Goal: Task Accomplishment & Management: Manage account settings

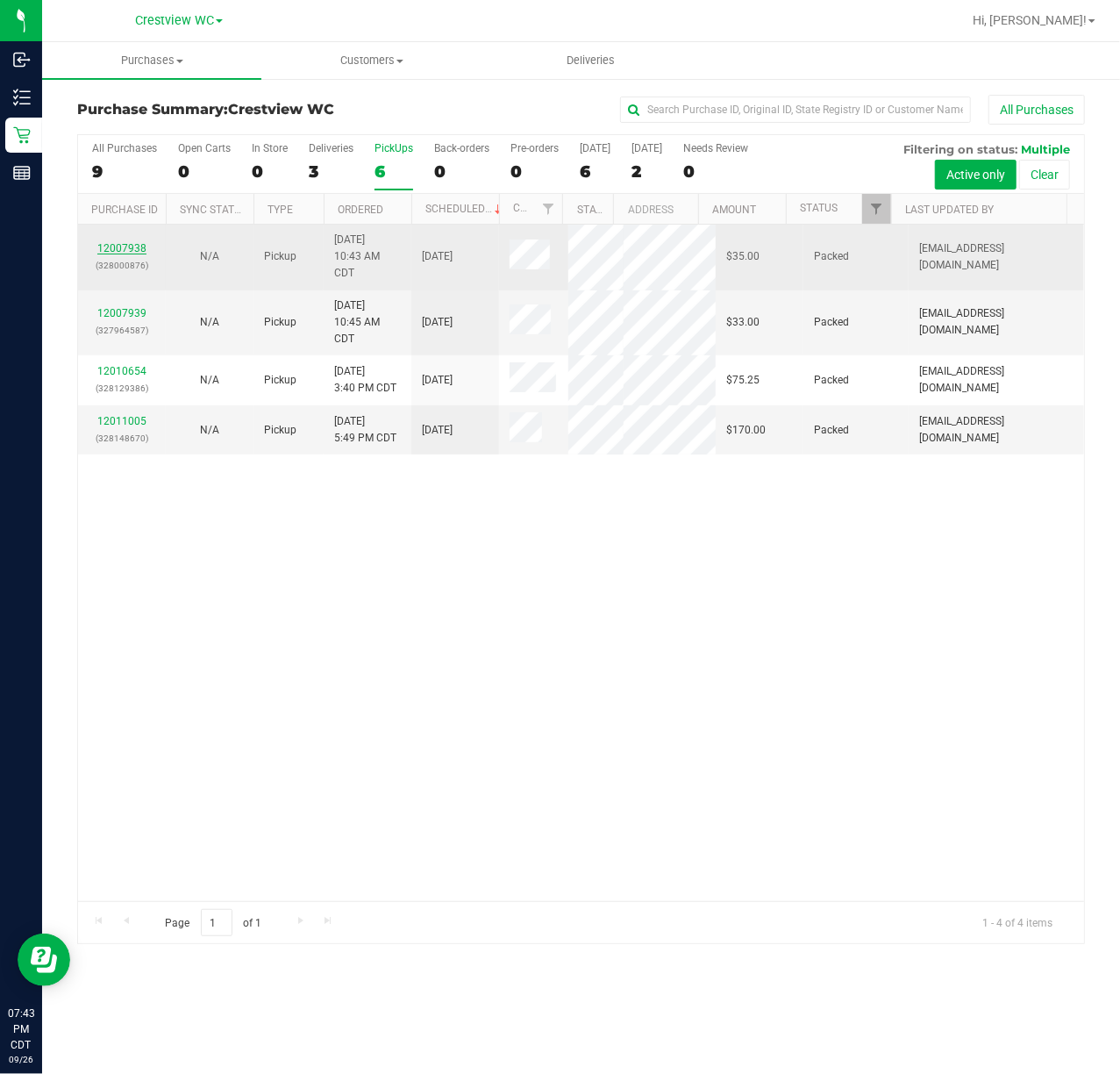
click at [133, 252] on link "12007938" at bounding box center [122, 248] width 49 height 13
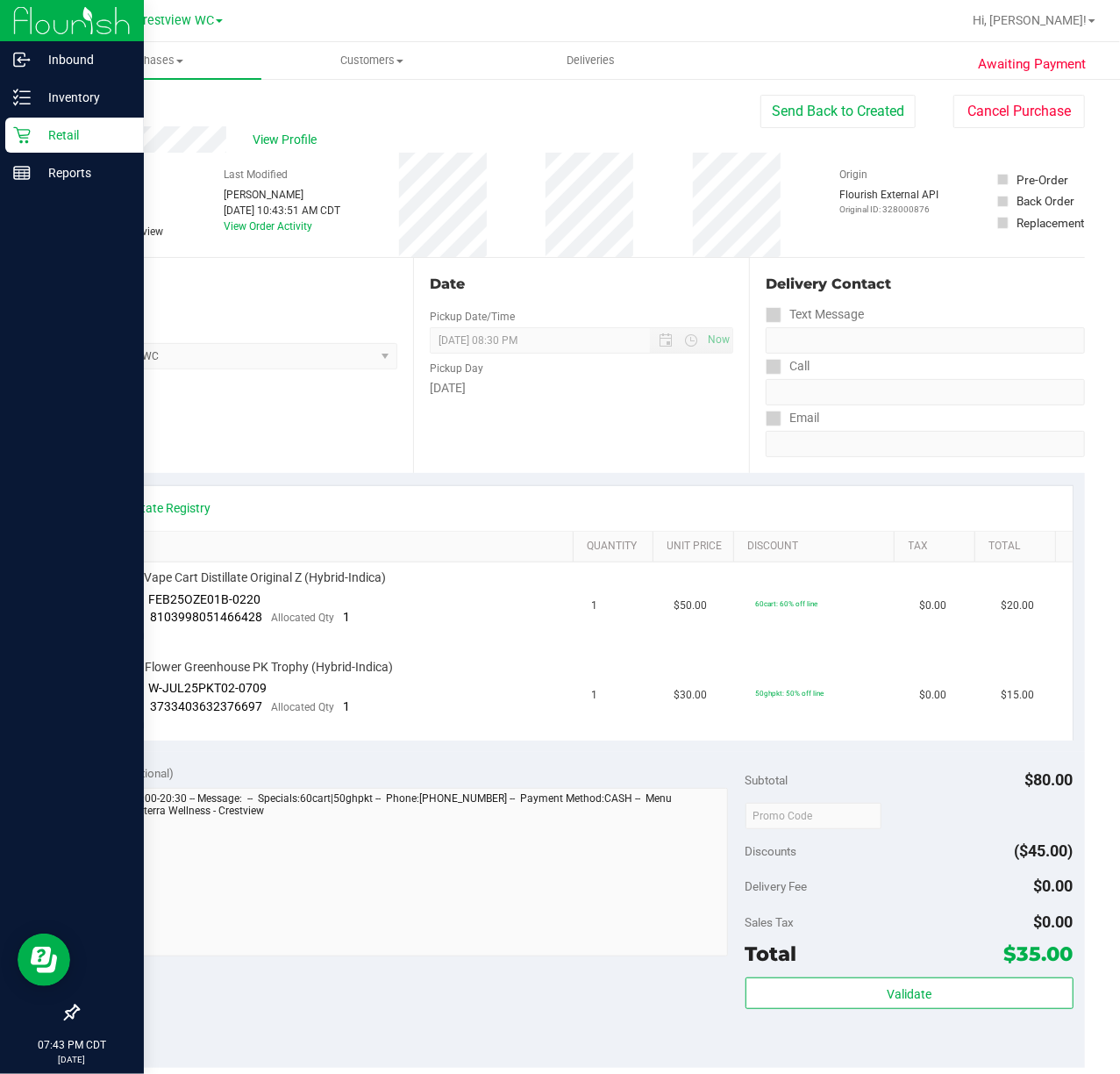
click at [33, 140] on p "Retail" at bounding box center [82, 134] width 105 height 21
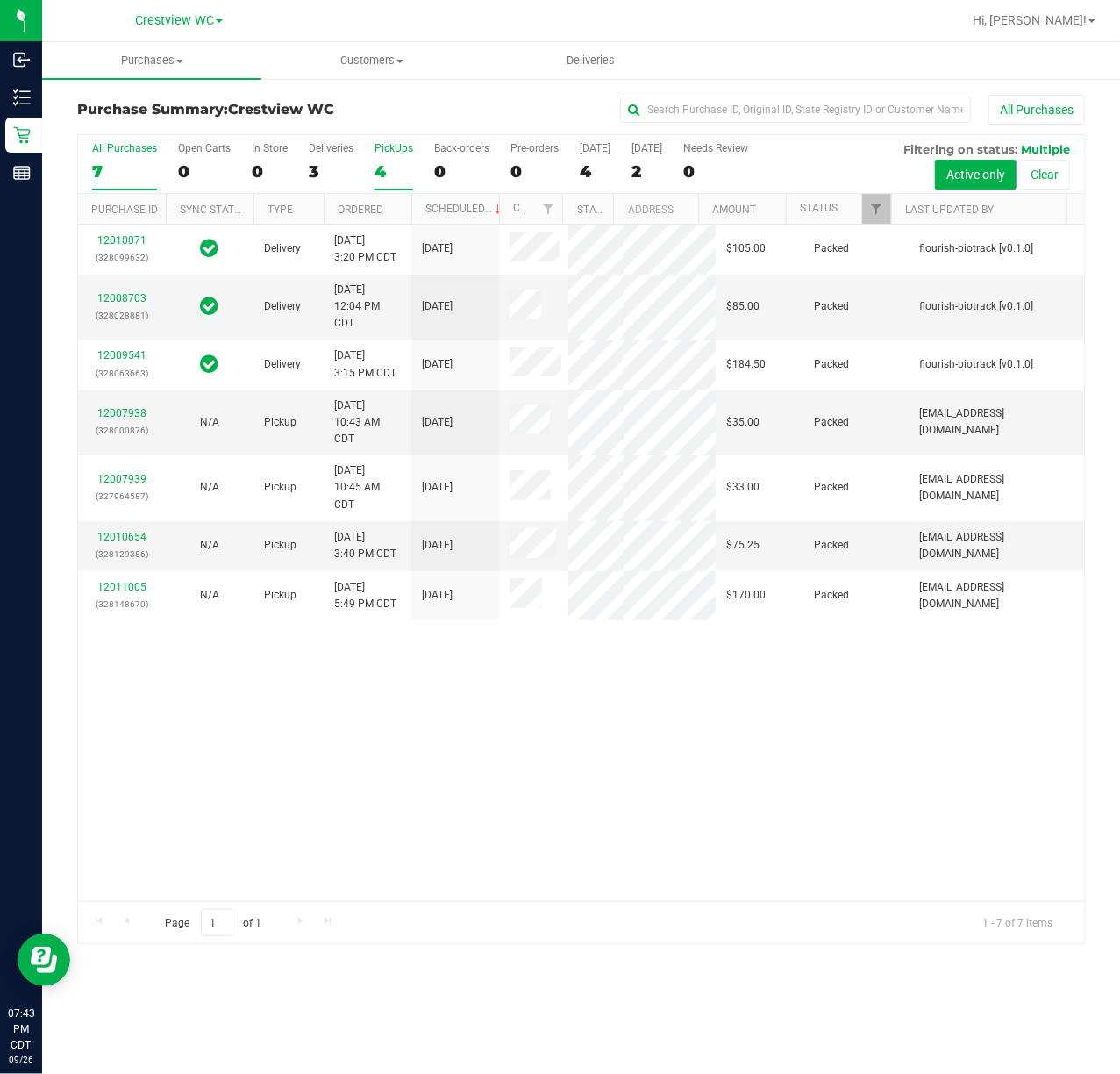
click at [387, 163] on div "4" at bounding box center [394, 171] width 38 height 21
click at [0, 0] on input "PickUps 4" at bounding box center [0, 0] width 0 height 0
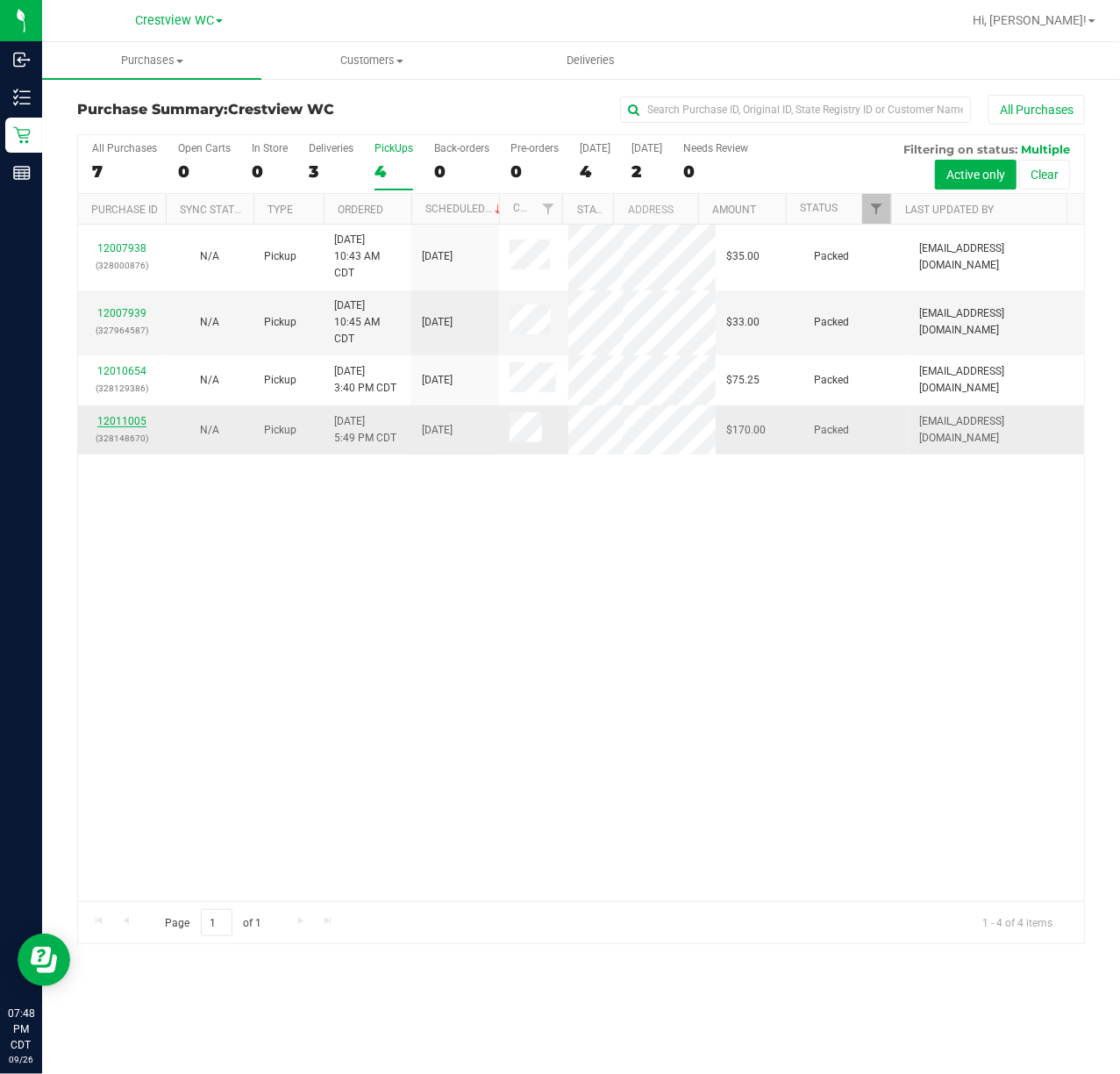
click at [117, 427] on link "12011005" at bounding box center [122, 421] width 49 height 13
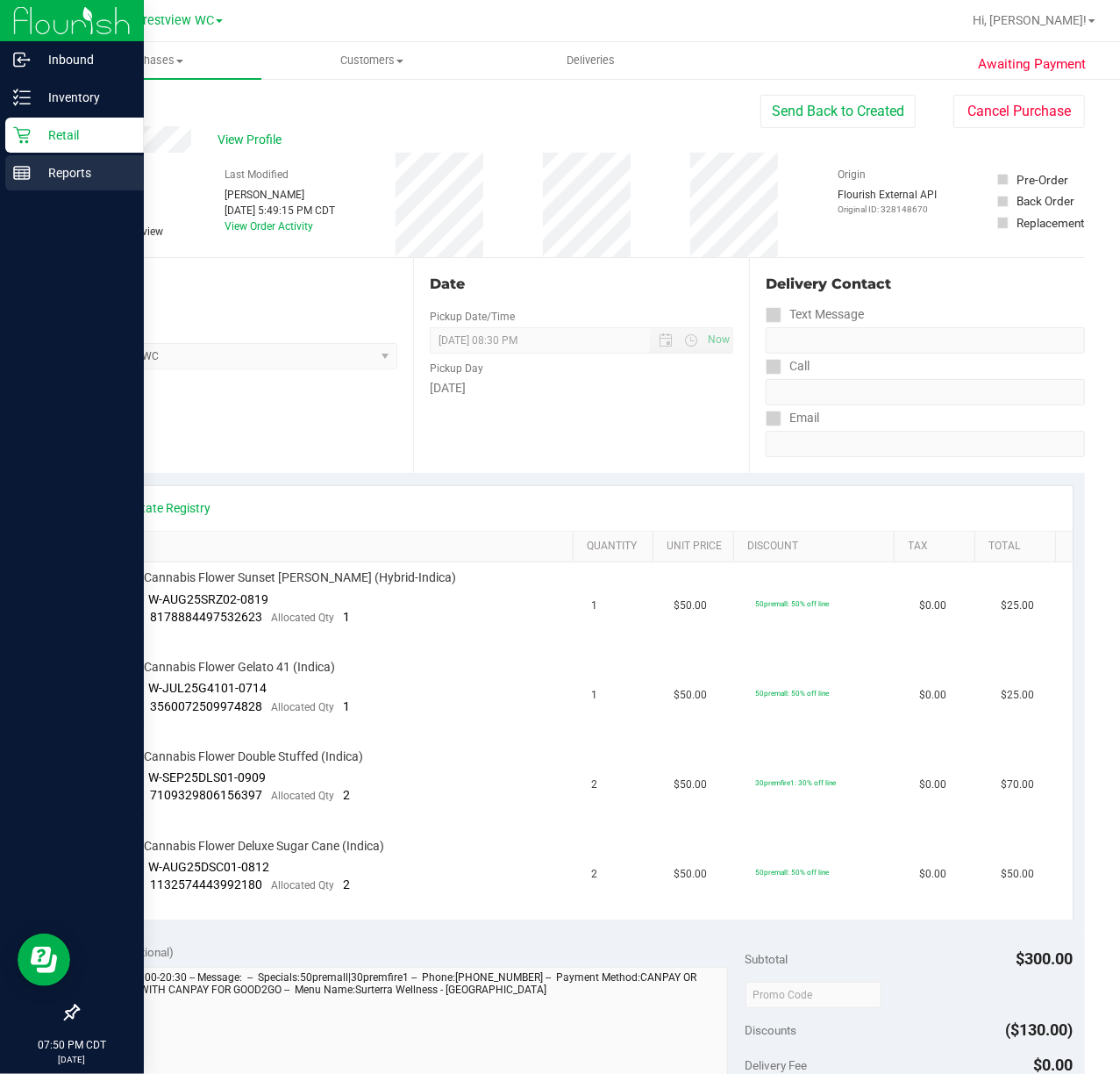
click at [67, 156] on div "Reports" at bounding box center [74, 173] width 138 height 35
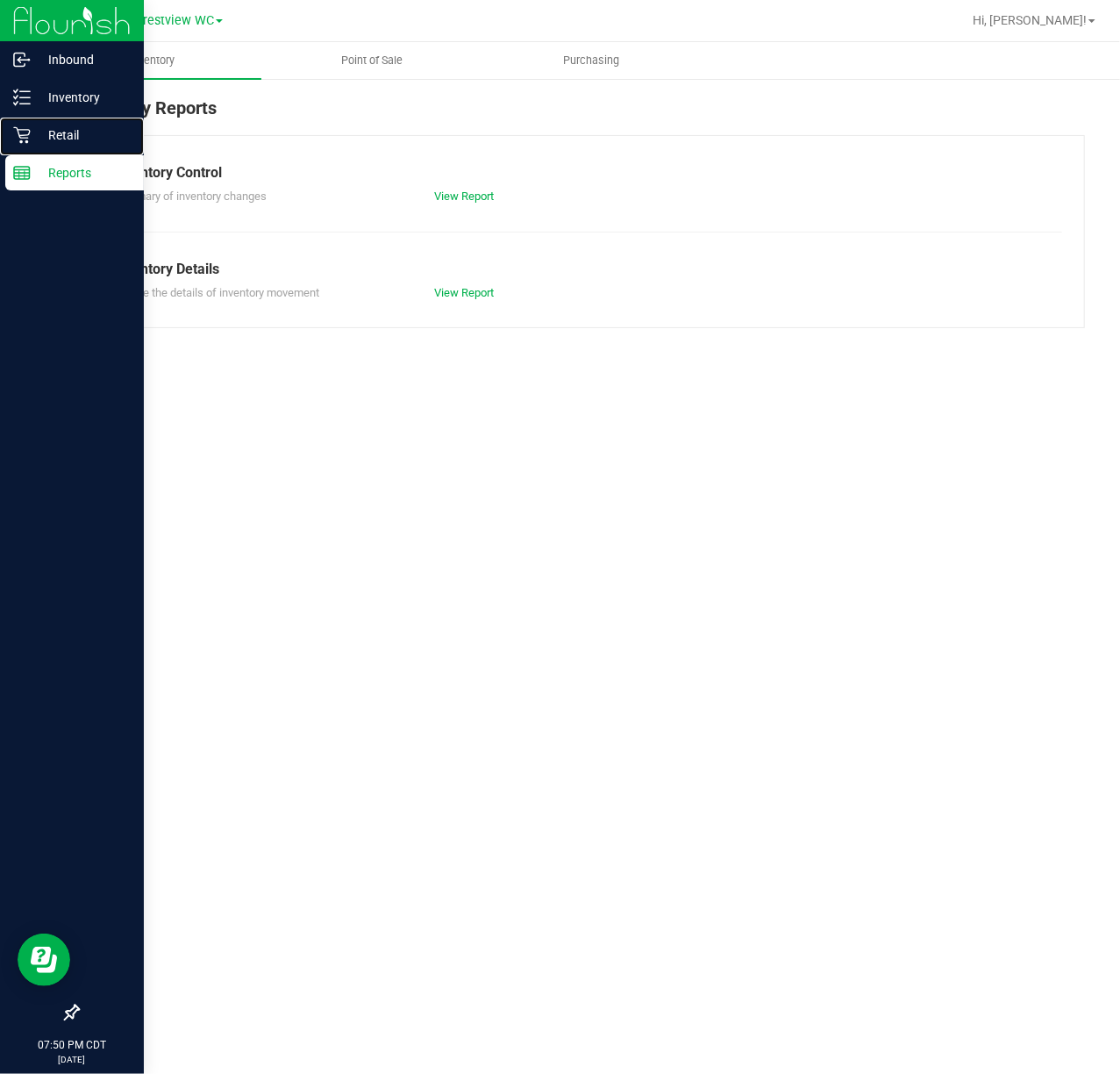
click at [74, 144] on p "Retail" at bounding box center [82, 134] width 105 height 21
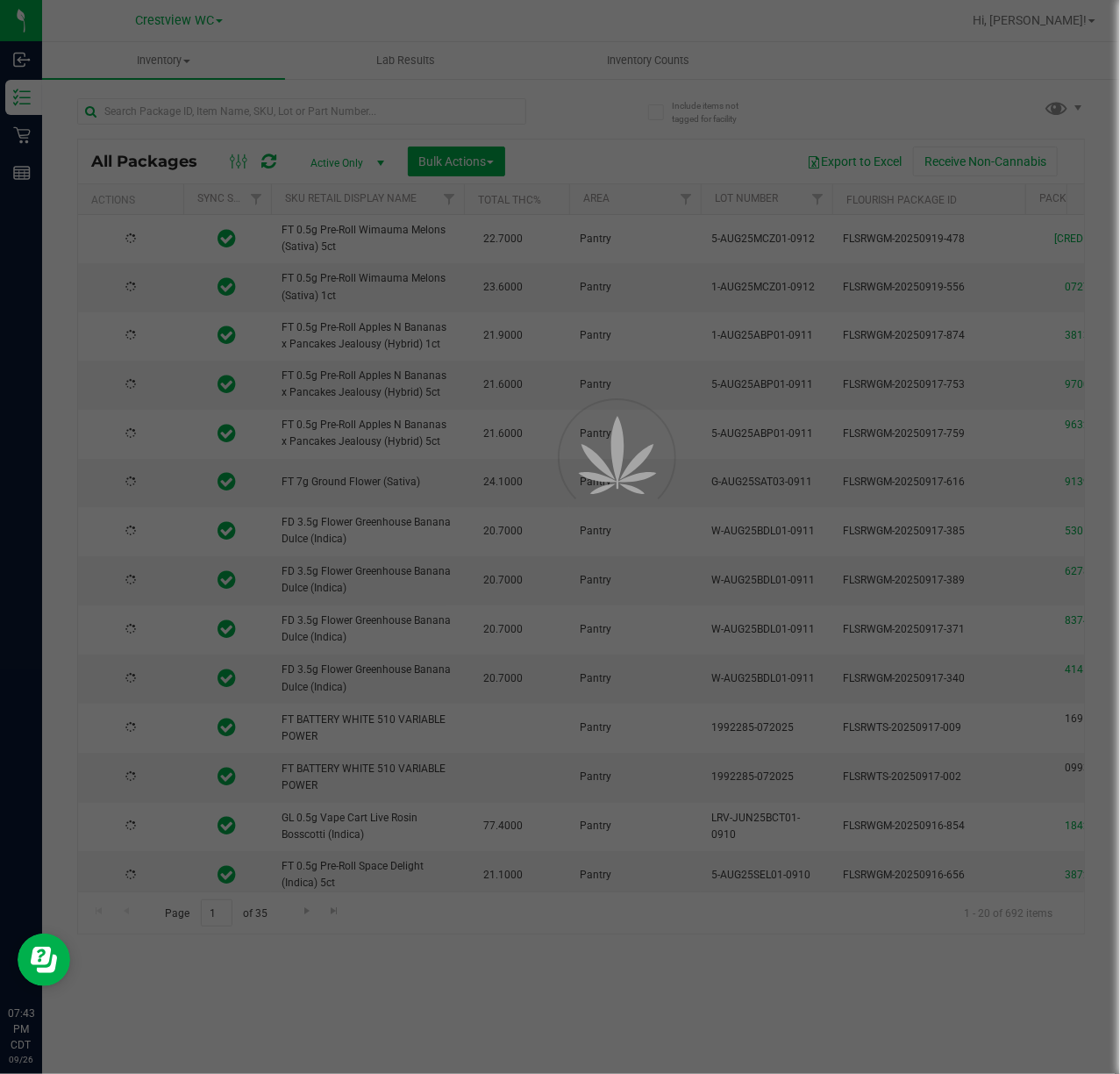
click at [246, 107] on div at bounding box center [560, 537] width 1120 height 1074
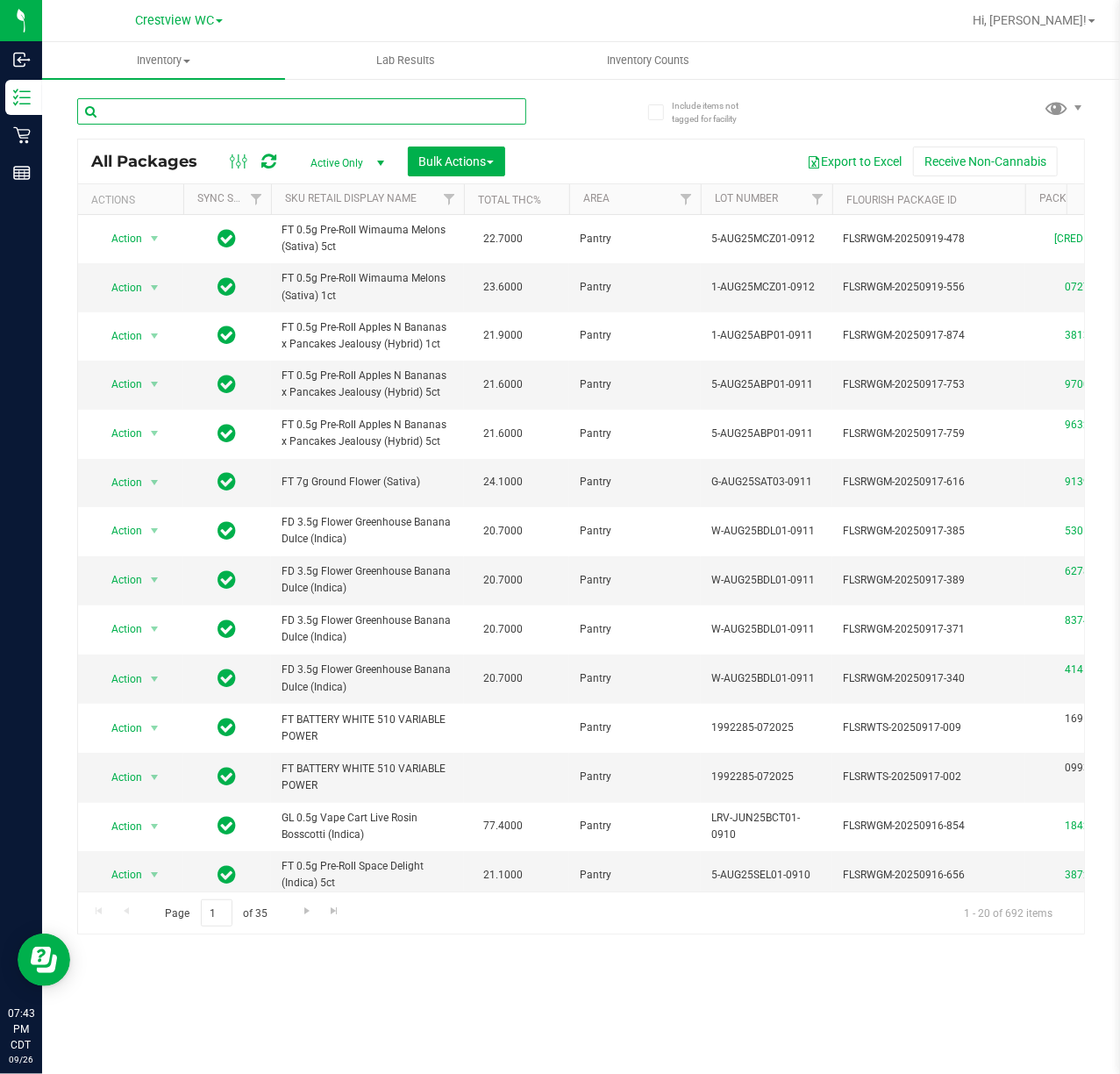
click at [247, 103] on input "text" at bounding box center [302, 111] width 450 height 27
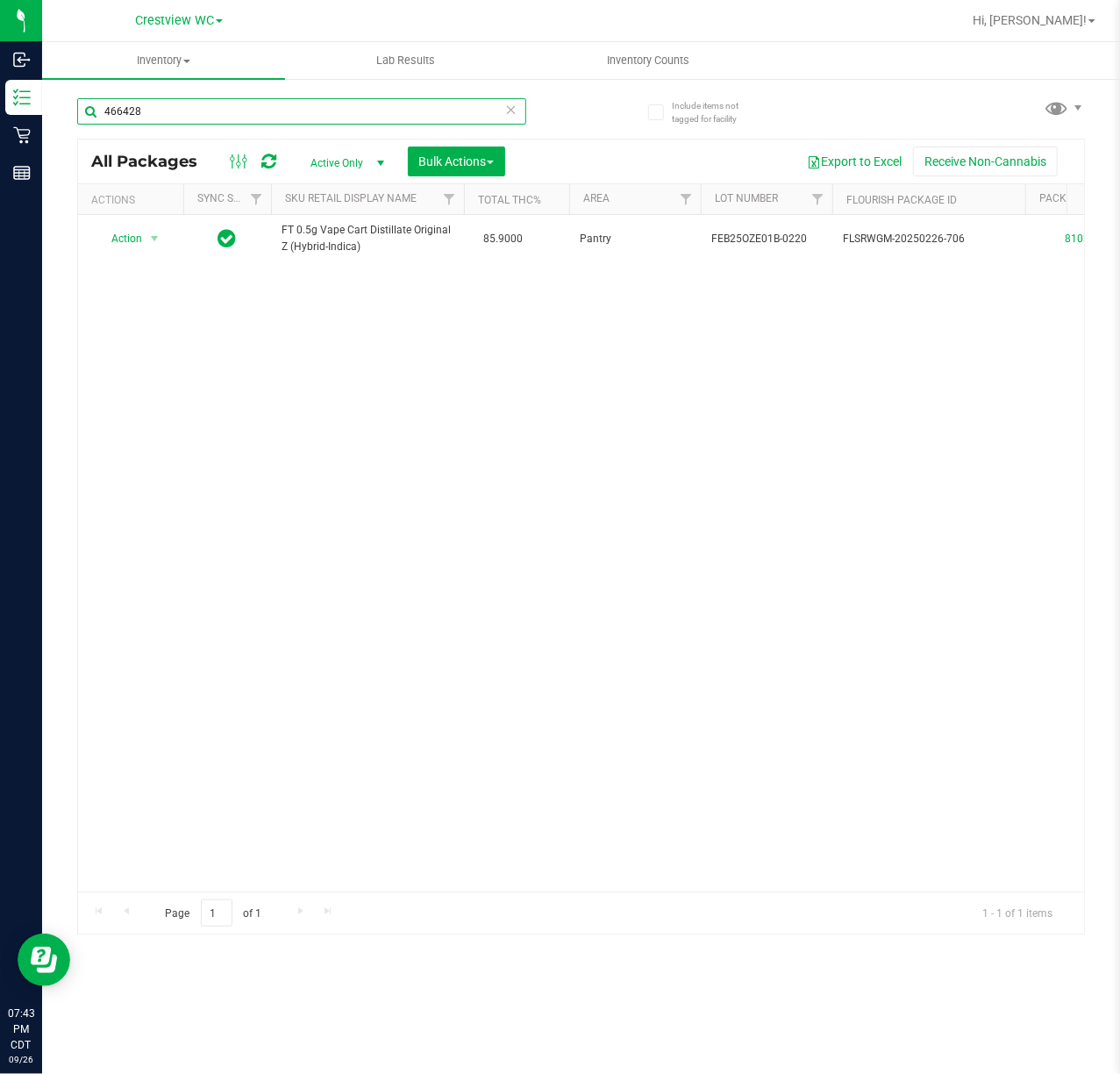
drag, startPoint x: 118, startPoint y: 107, endPoint x: -2, endPoint y: 118, distance: 120.5
click at [0, 118] on html "Inbound Inventory Retail Reports 07:43 PM CDT 09/26/2025 09/26 Crestview WC Hi,…" at bounding box center [560, 537] width 1120 height 1074
drag, startPoint x: 161, startPoint y: 107, endPoint x: -2, endPoint y: 118, distance: 163.4
click at [0, 118] on html "Inbound Inventory Retail Reports 07:43 PM CDT 09/26/2025 09/26 Crestview WC Hi,…" at bounding box center [560, 537] width 1120 height 1074
type input "76697"
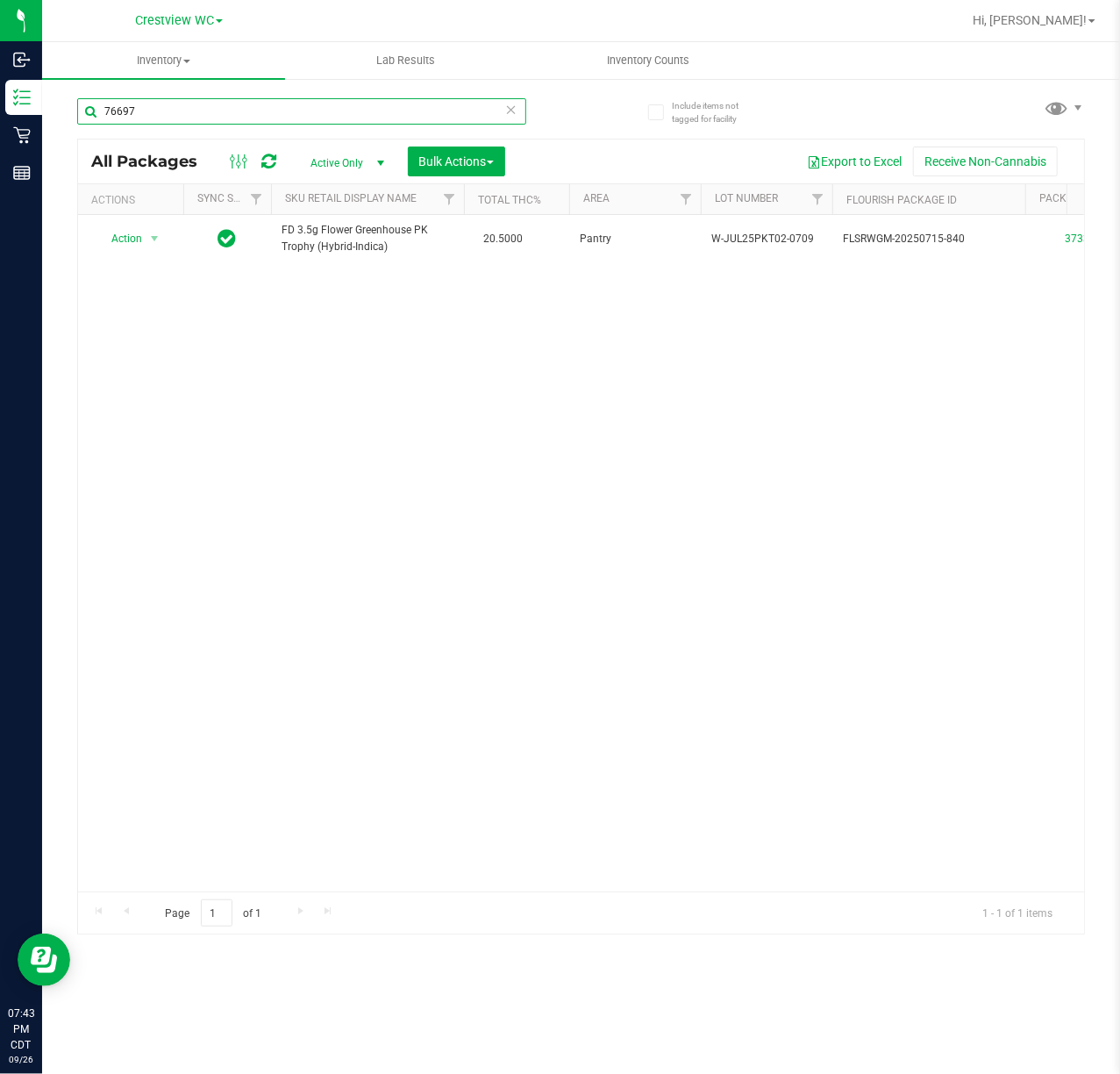
click at [193, 121] on input "76697" at bounding box center [302, 111] width 450 height 27
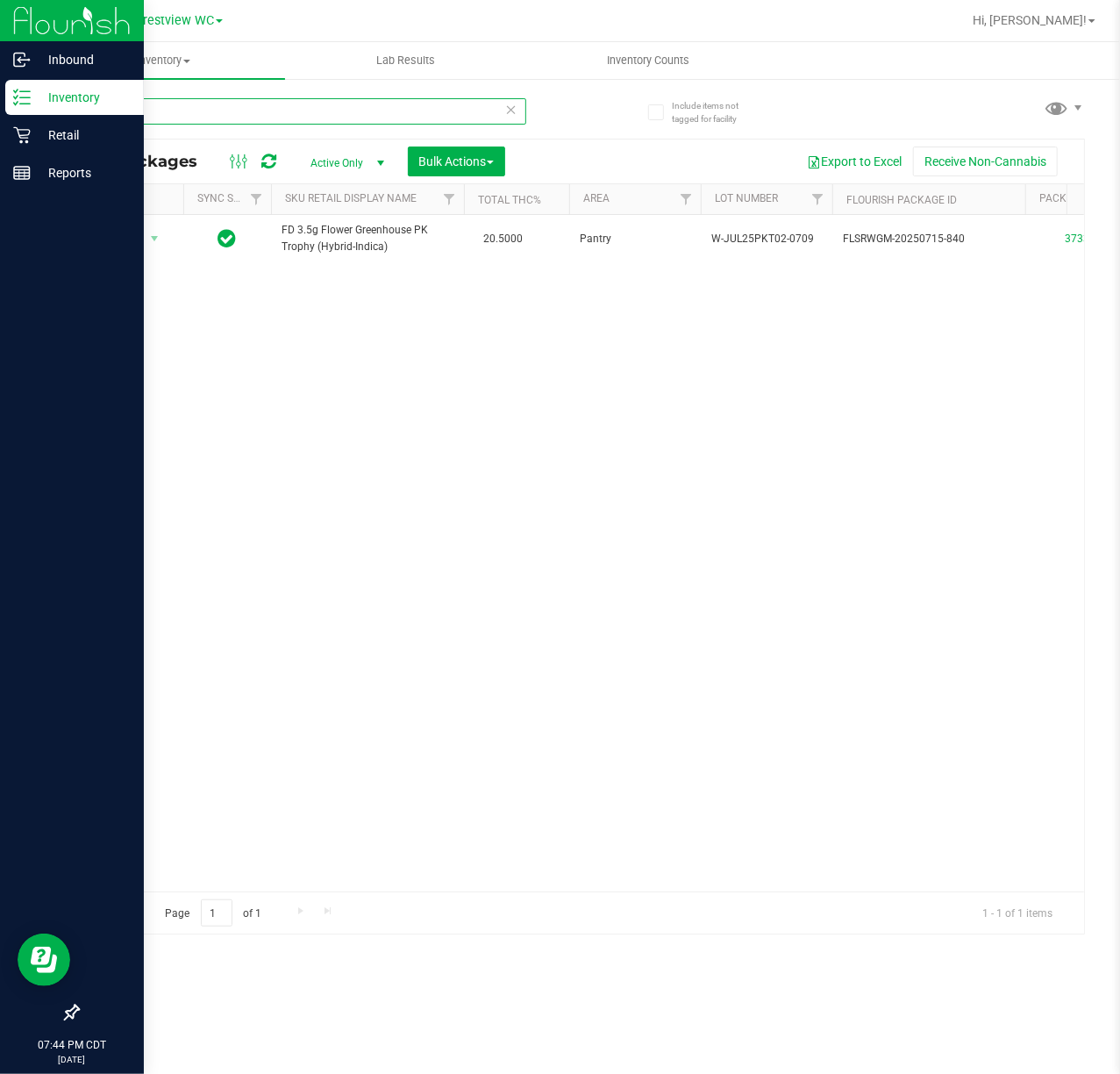
drag, startPoint x: 162, startPoint y: 110, endPoint x: 16, endPoint y: 112, distance: 146.0
click at [16, 112] on div "Inbound Inventory Retail Reports 07:44 PM CDT 09/26/2025 09/26 Crestview WC Hi,…" at bounding box center [560, 537] width 1120 height 1074
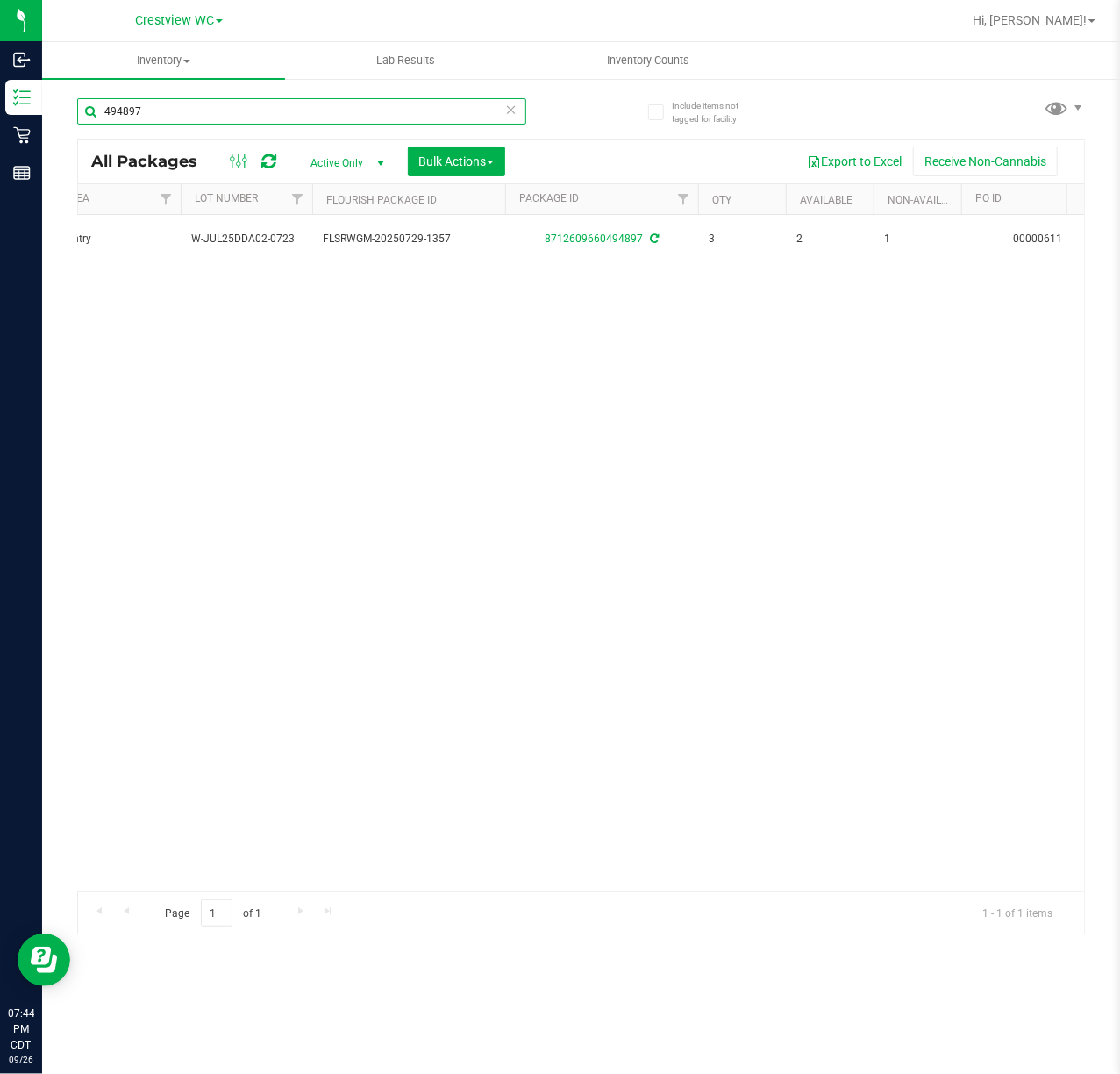
scroll to position [0, 334]
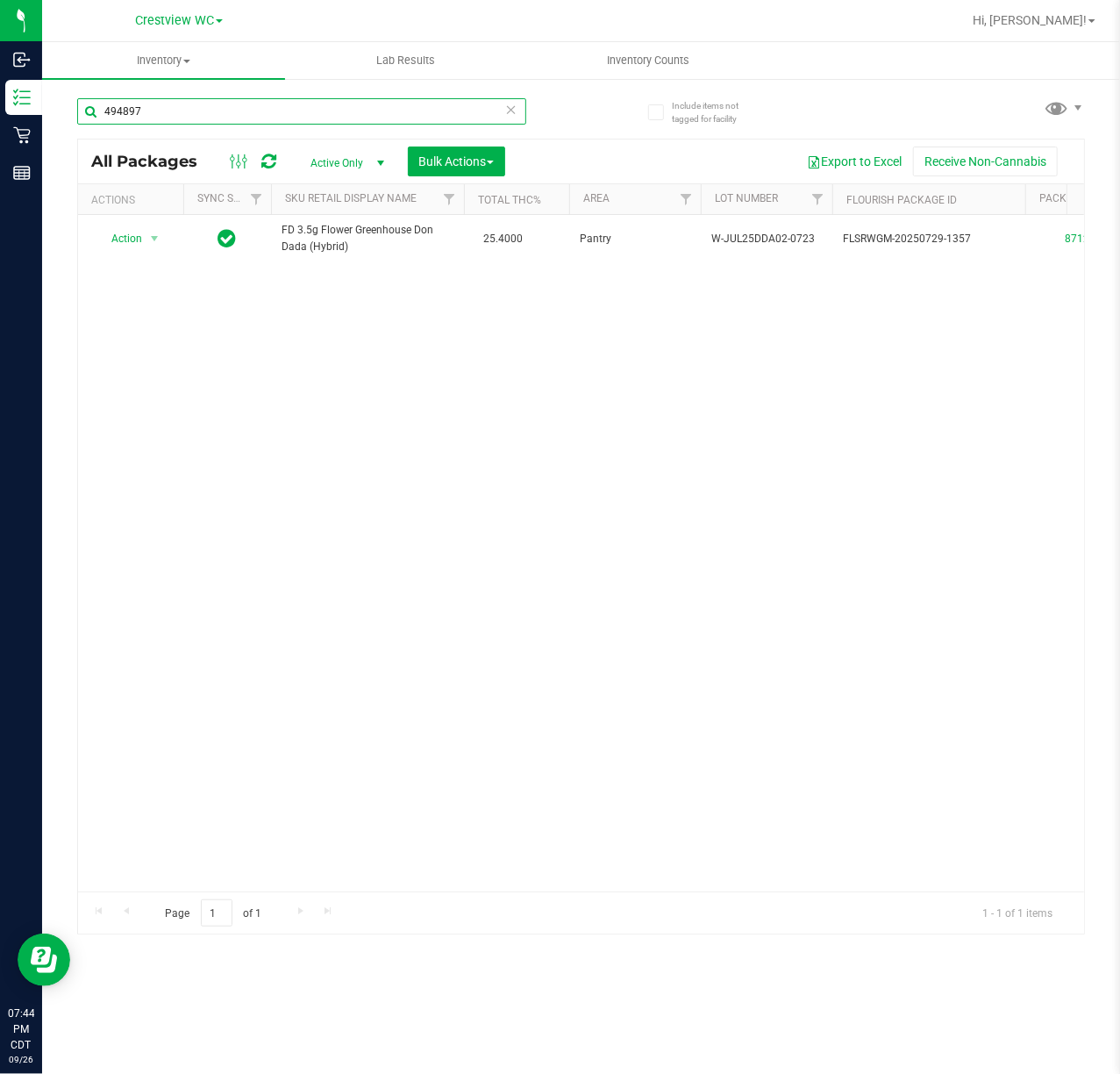
drag, startPoint x: 177, startPoint y: 109, endPoint x: 72, endPoint y: 107, distance: 105.0
click at [72, 107] on div "Include items not tagged for facility 494897 All Packages Active Only Active On…" at bounding box center [581, 345] width 1078 height 535
drag, startPoint x: 153, startPoint y: 106, endPoint x: -2, endPoint y: 121, distance: 155.7
click at [0, 121] on html "Inbound Inventory Retail Reports 07:46 PM CDT 09/26/2025 09/26 Crestview WC Hi,…" at bounding box center [560, 537] width 1120 height 1074
drag, startPoint x: 185, startPoint y: 120, endPoint x: 63, endPoint y: 110, distance: 122.4
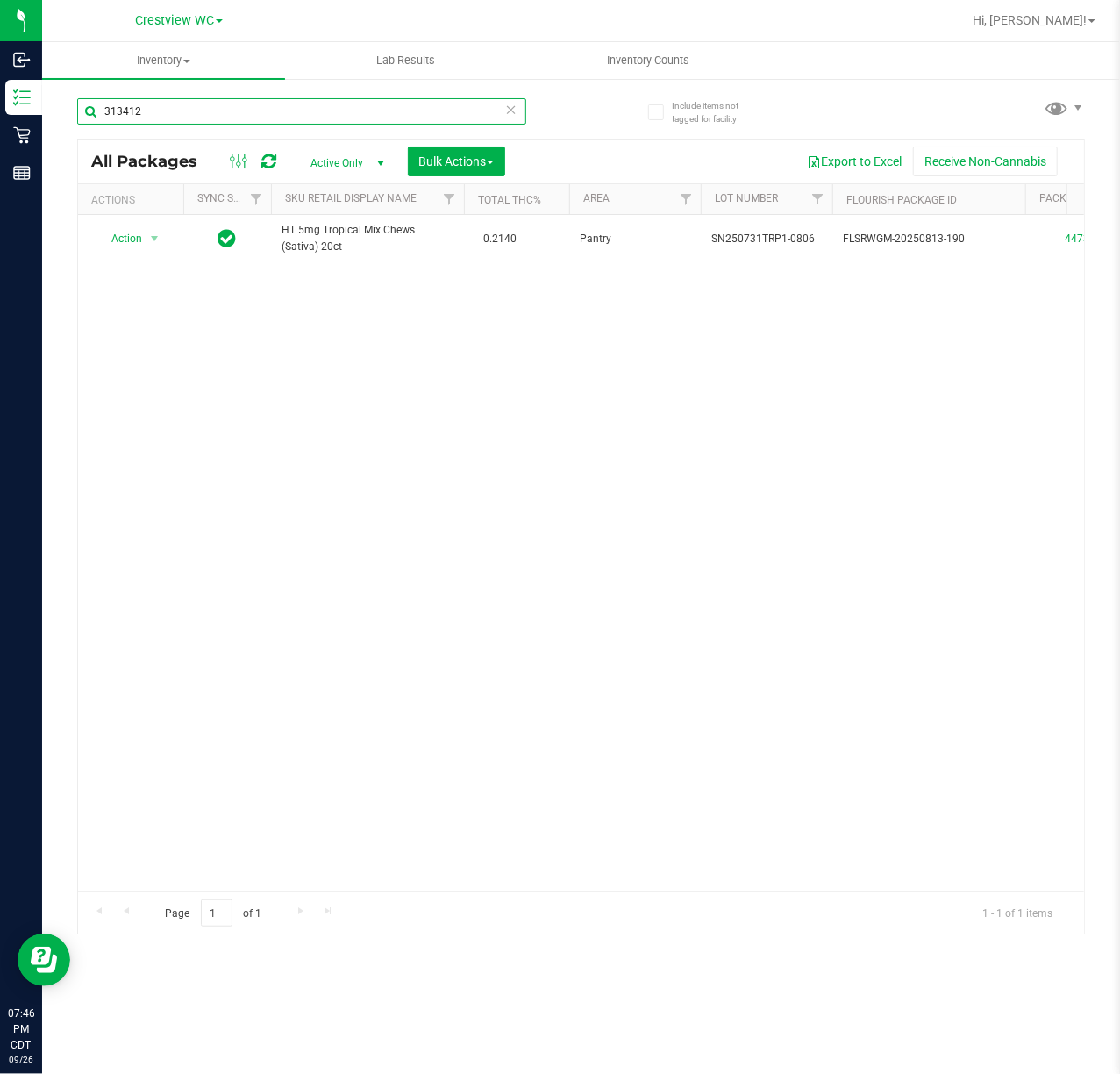
click at [63, 110] on div "Include items not tagged for facility 313412 All Packages Active Only Active On…" at bounding box center [581, 345] width 1078 height 535
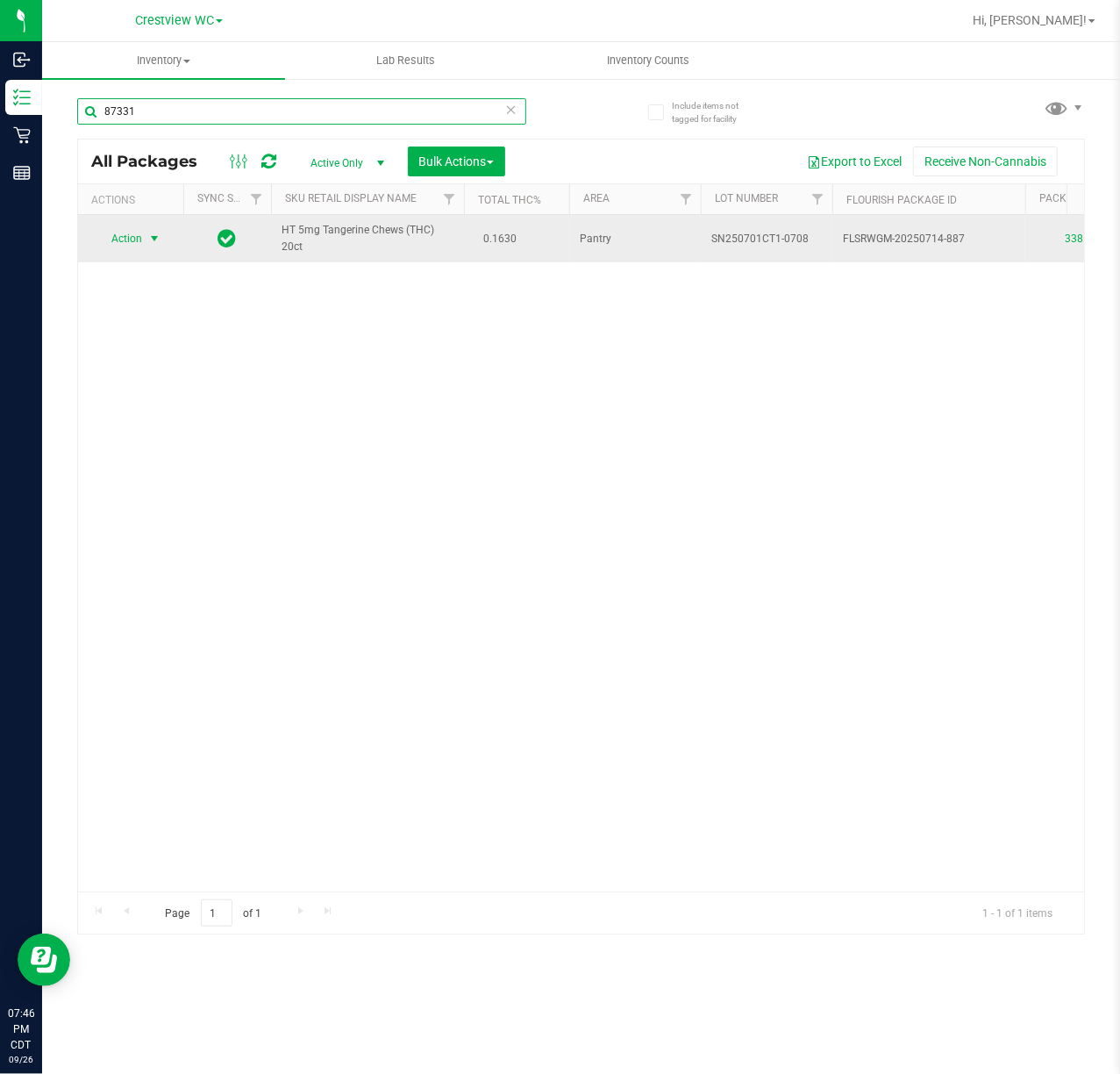
type input "87331"
click at [114, 242] on span "Action" at bounding box center [119, 239] width 47 height 25
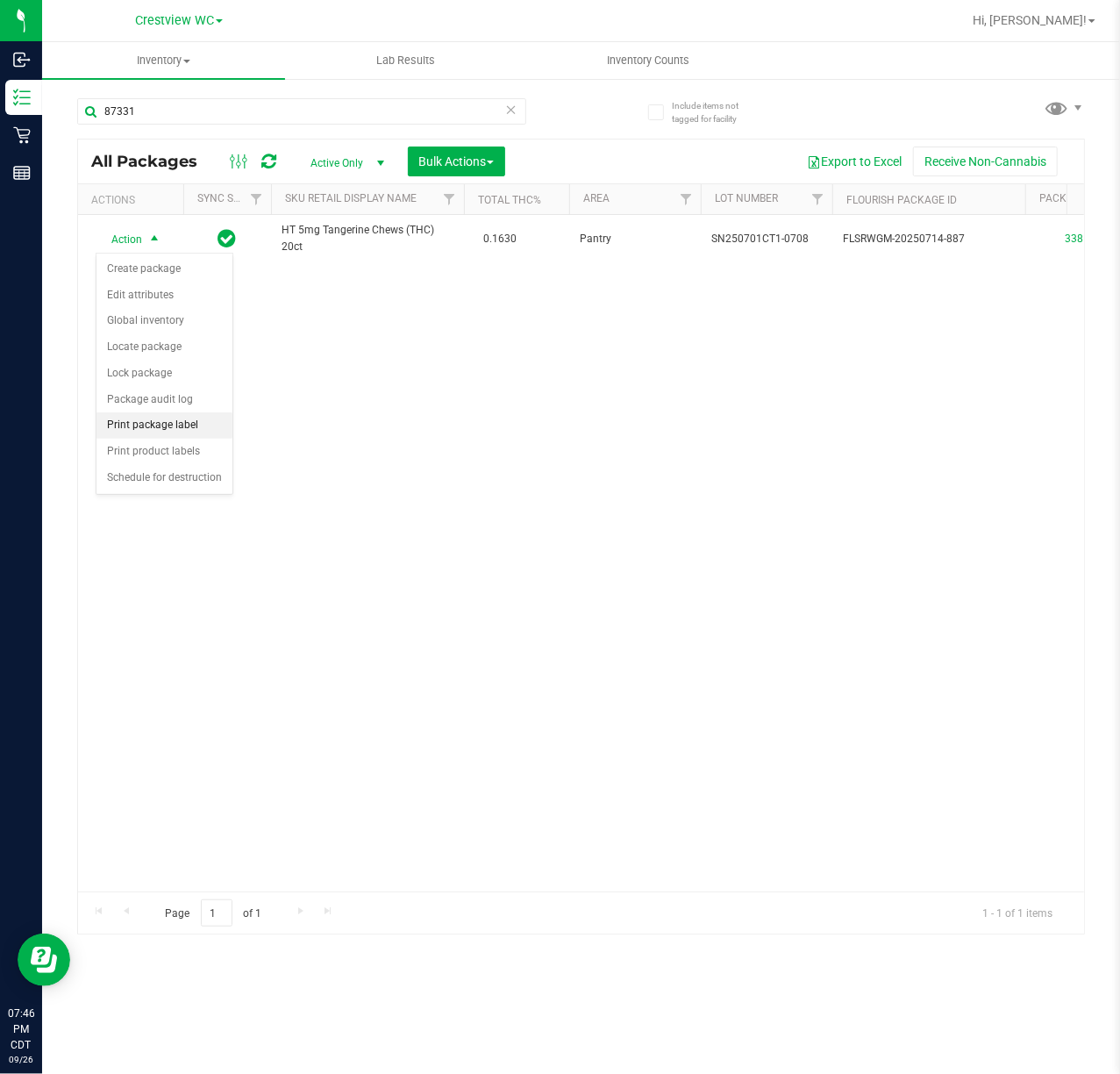
click at [147, 435] on li "Print package label" at bounding box center [164, 425] width 136 height 27
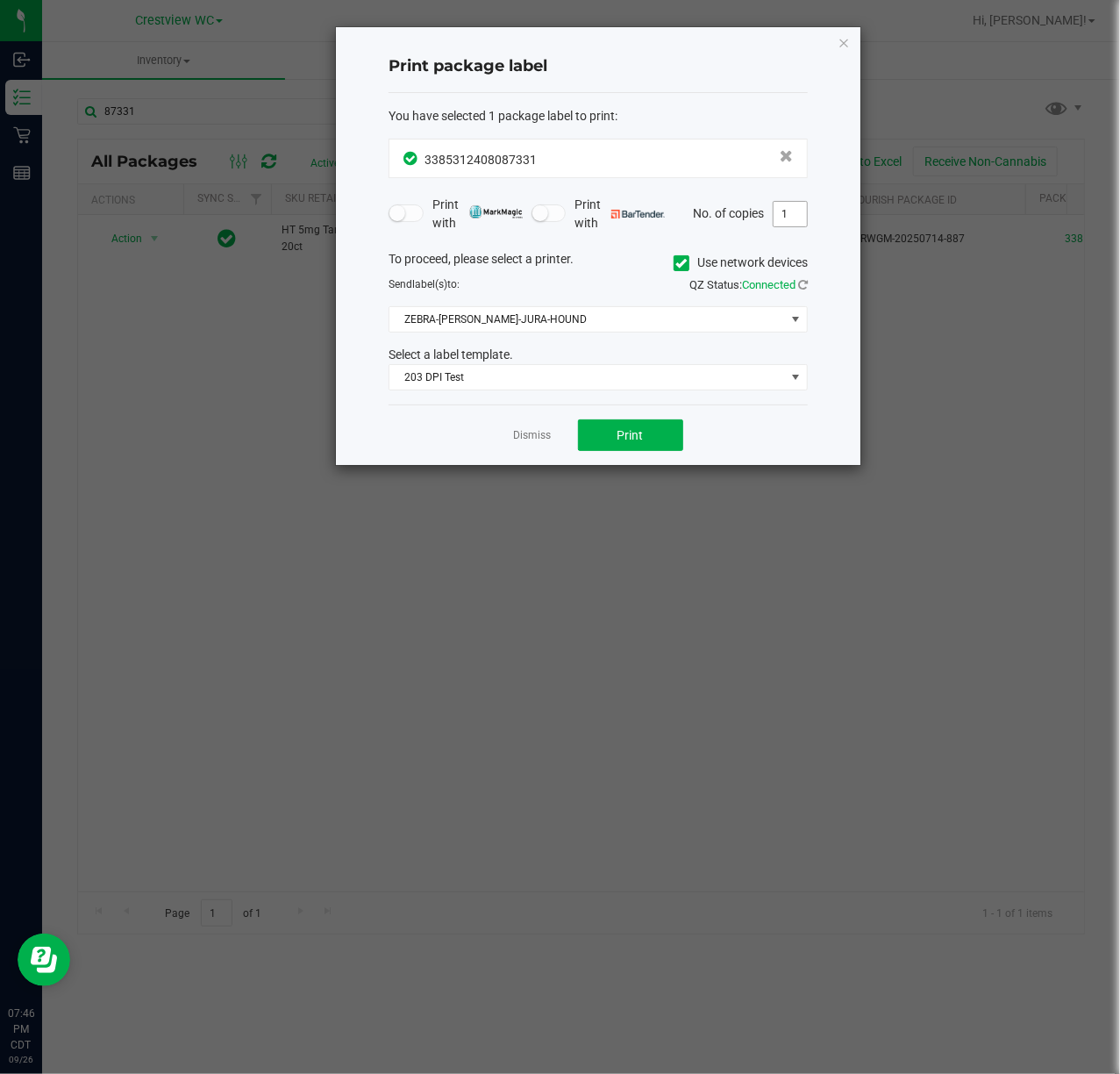
click at [789, 208] on input "1" at bounding box center [790, 214] width 33 height 25
type input "2"
click at [664, 426] on button "Print" at bounding box center [630, 435] width 105 height 31
click at [523, 440] on link "Dismiss" at bounding box center [533, 435] width 37 height 15
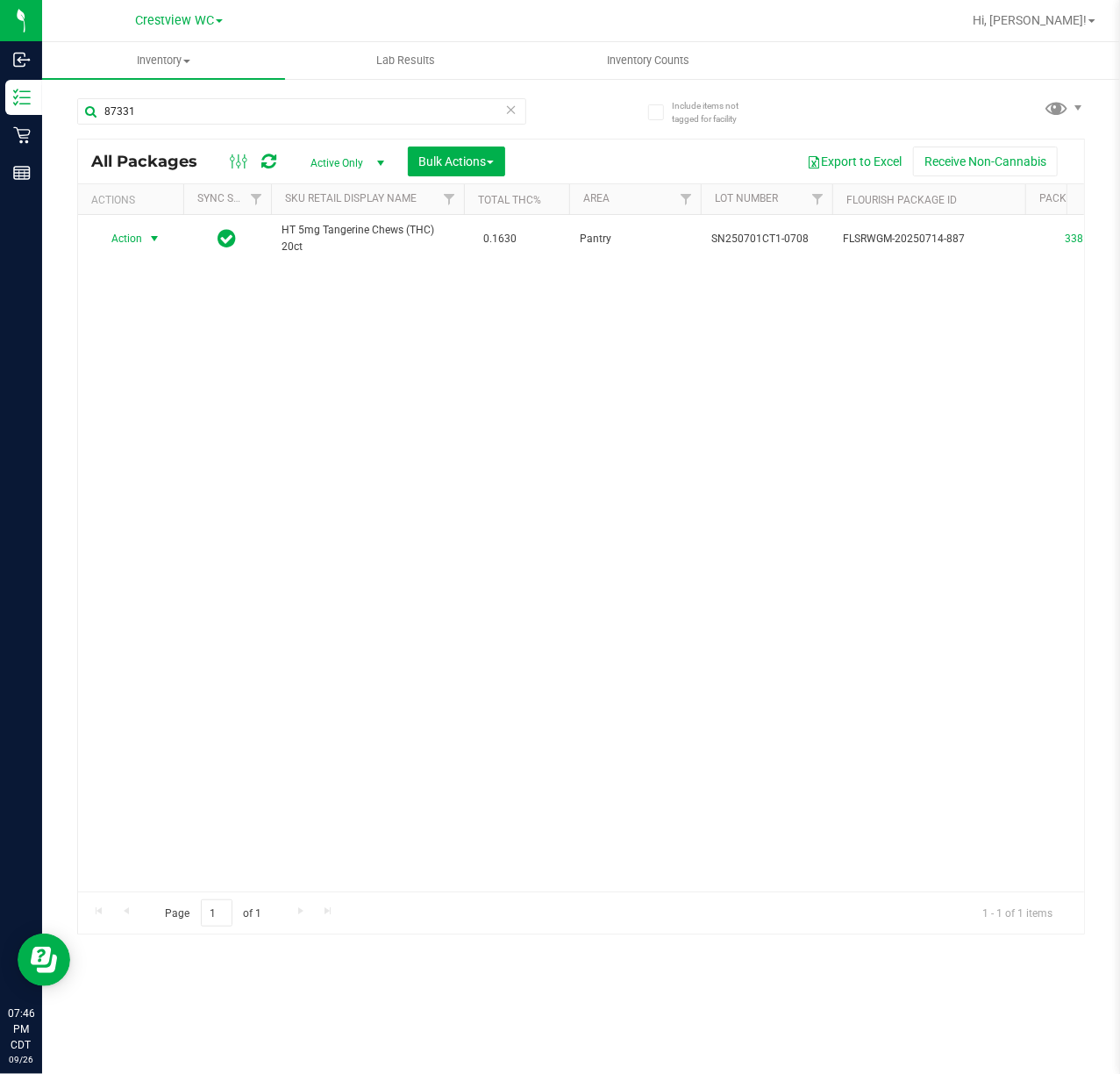
click at [486, 671] on div "Action Action Create package Edit attributes Global inventory Locate package Lo…" at bounding box center [581, 553] width 1006 height 676
drag, startPoint x: 149, startPoint y: 120, endPoint x: -2, endPoint y: 120, distance: 151.0
click at [0, 120] on html "Inbound Inventory Retail Reports 07:46 PM CDT 09/26/2025 09/26 Crestview WC Hi,…" at bounding box center [560, 537] width 1120 height 1074
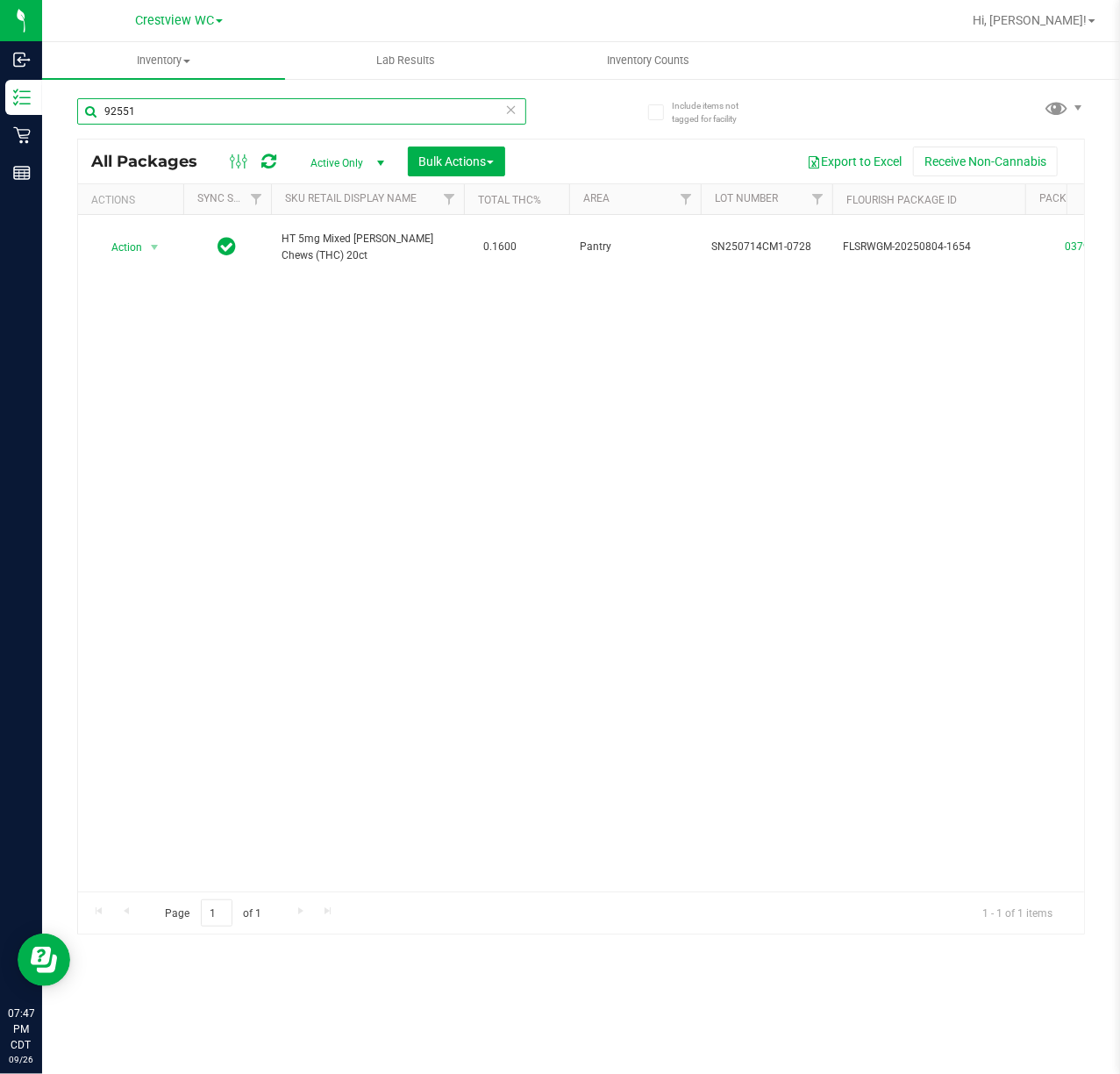
scroll to position [0, 293]
click at [138, 82] on div "92551" at bounding box center [330, 110] width 505 height 56
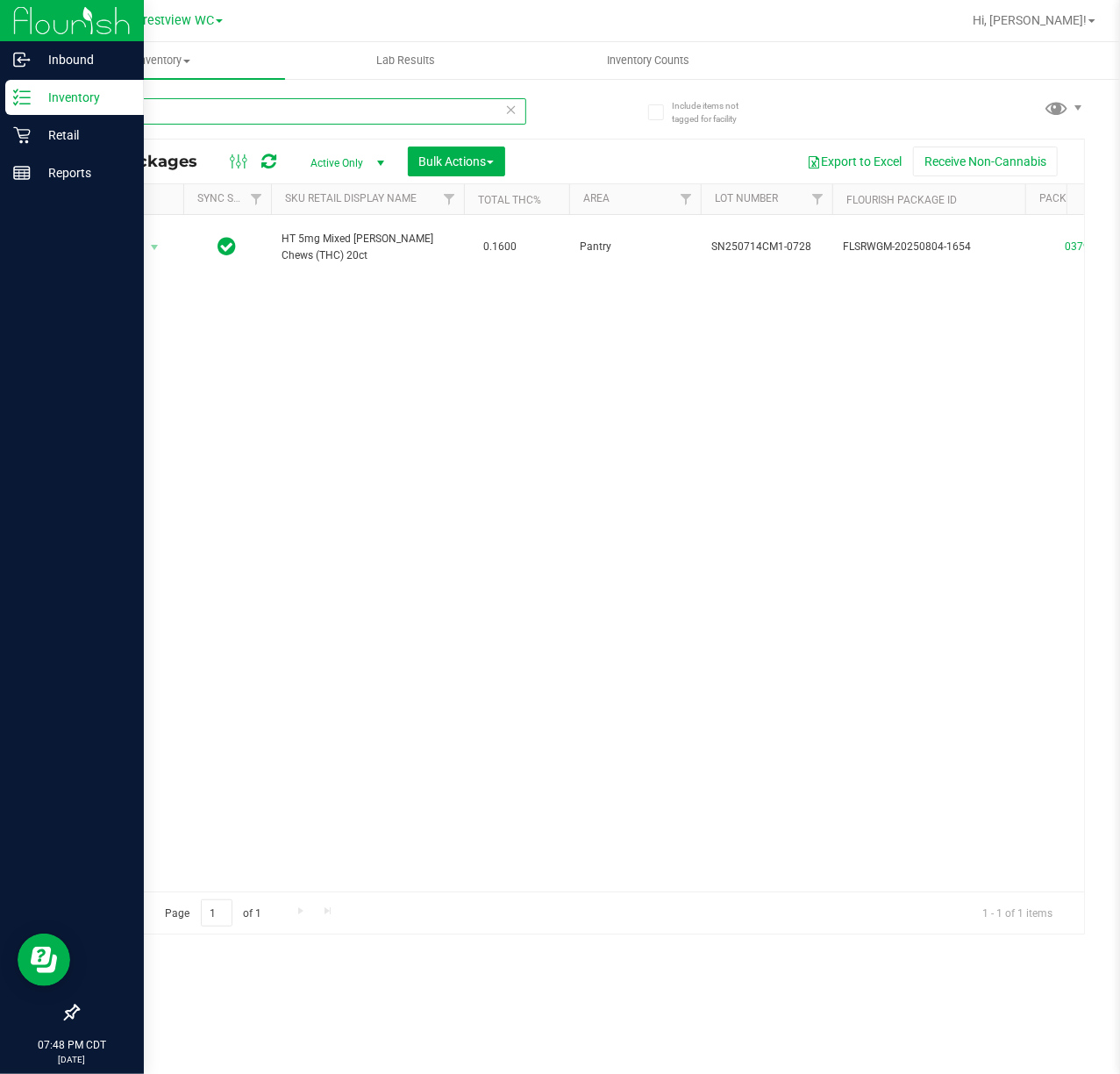
drag, startPoint x: 156, startPoint y: 103, endPoint x: 21, endPoint y: 99, distance: 135.1
click at [21, 99] on div "Inbound Inventory Retail Reports 07:48 PM CDT 09/26/2025 09/26 Crestview WC Hi,…" at bounding box center [560, 537] width 1120 height 1074
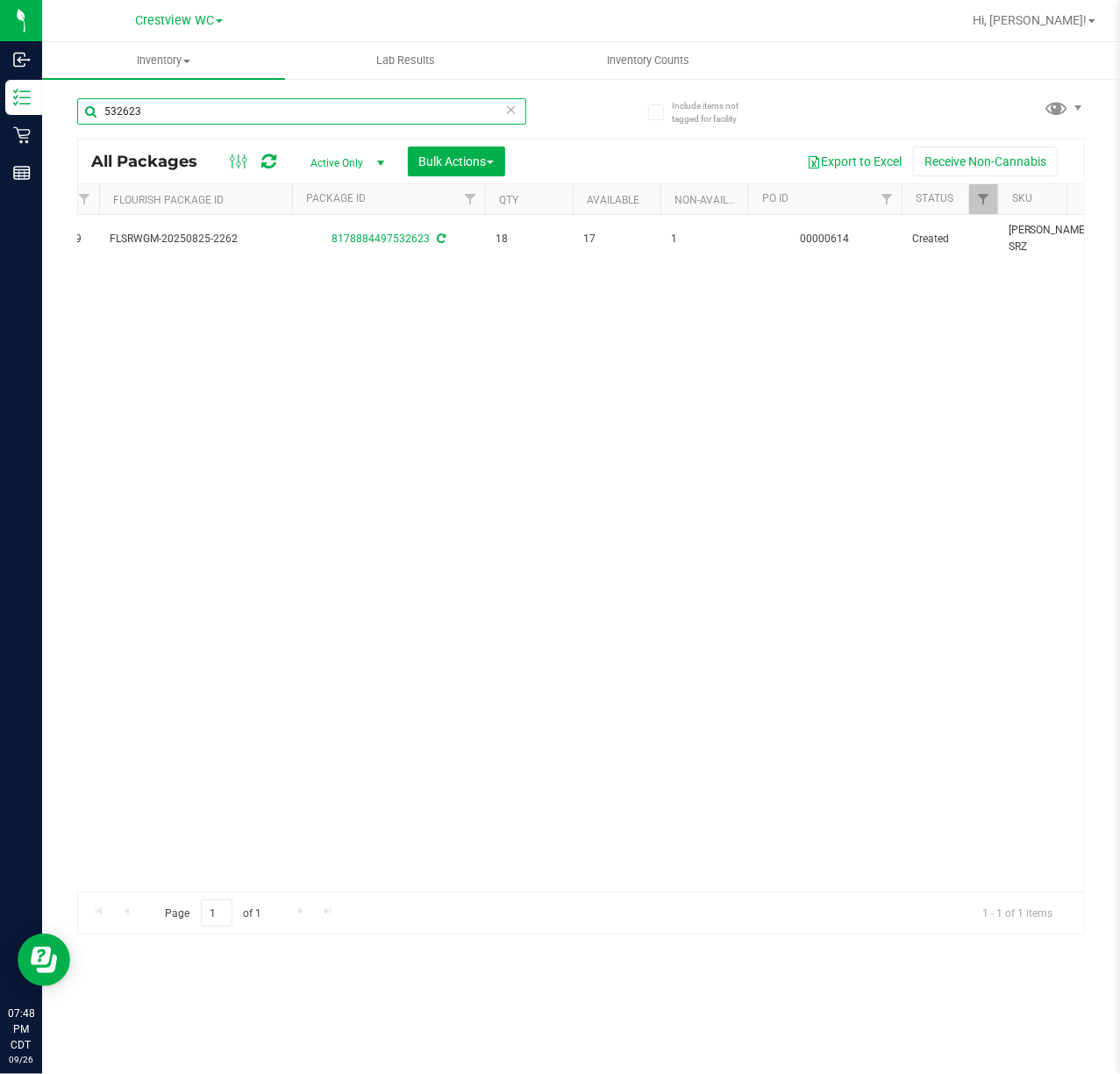
scroll to position [0, 875]
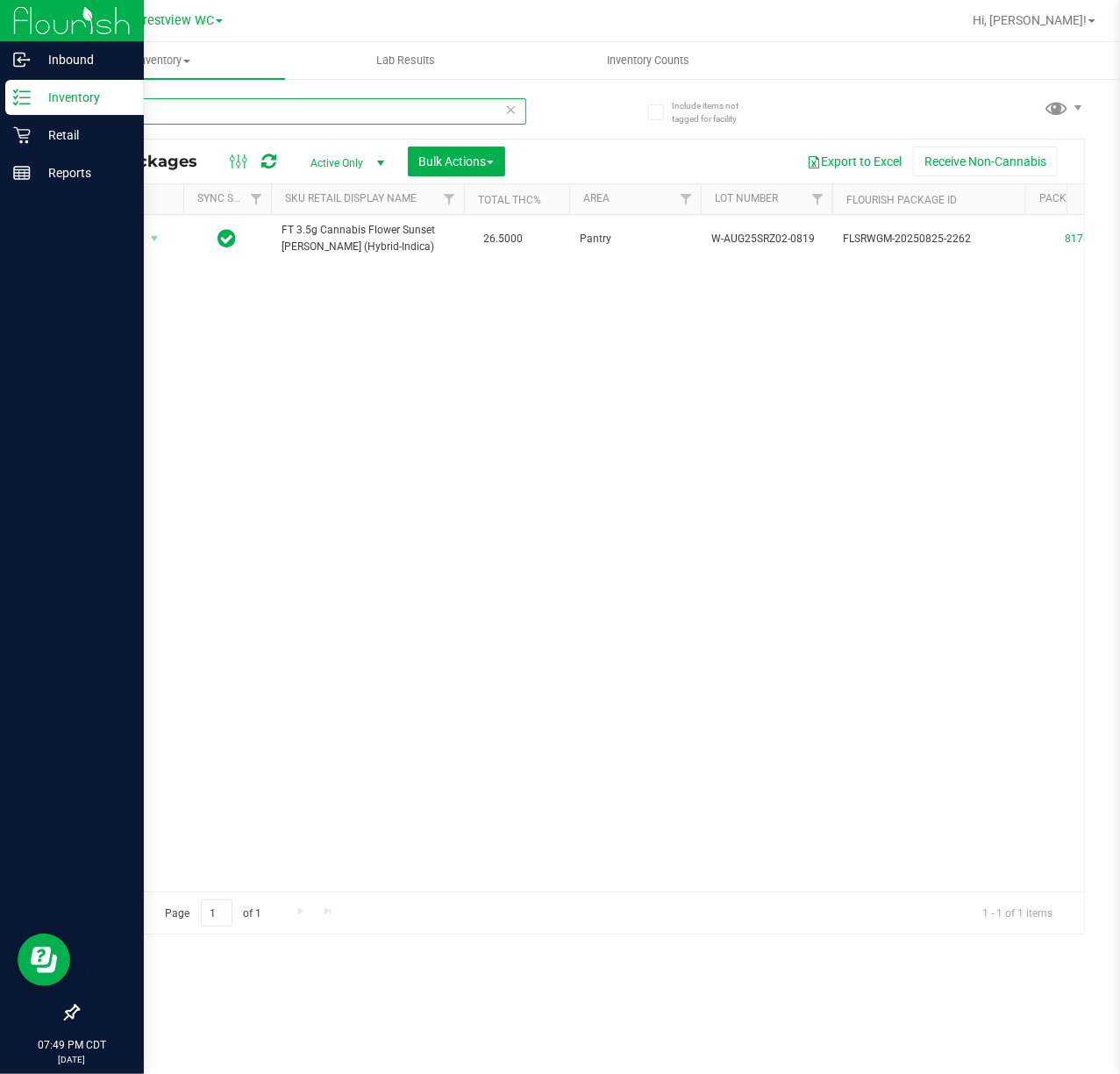
drag, startPoint x: 180, startPoint y: 113, endPoint x: 35, endPoint y: 113, distance: 145.0
click at [35, 113] on div "Inbound Inventory Retail Reports 07:49 PM CDT 09/26/2025 09/26 Crestview WC Hi,…" at bounding box center [560, 537] width 1120 height 1074
drag, startPoint x: 149, startPoint y: 107, endPoint x: 32, endPoint y: 120, distance: 117.7
click at [32, 120] on div "Inbound Inventory Retail Reports 07:49 PM CDT 09/26/2025 09/26 Crestview WC Hi,…" at bounding box center [560, 537] width 1120 height 1074
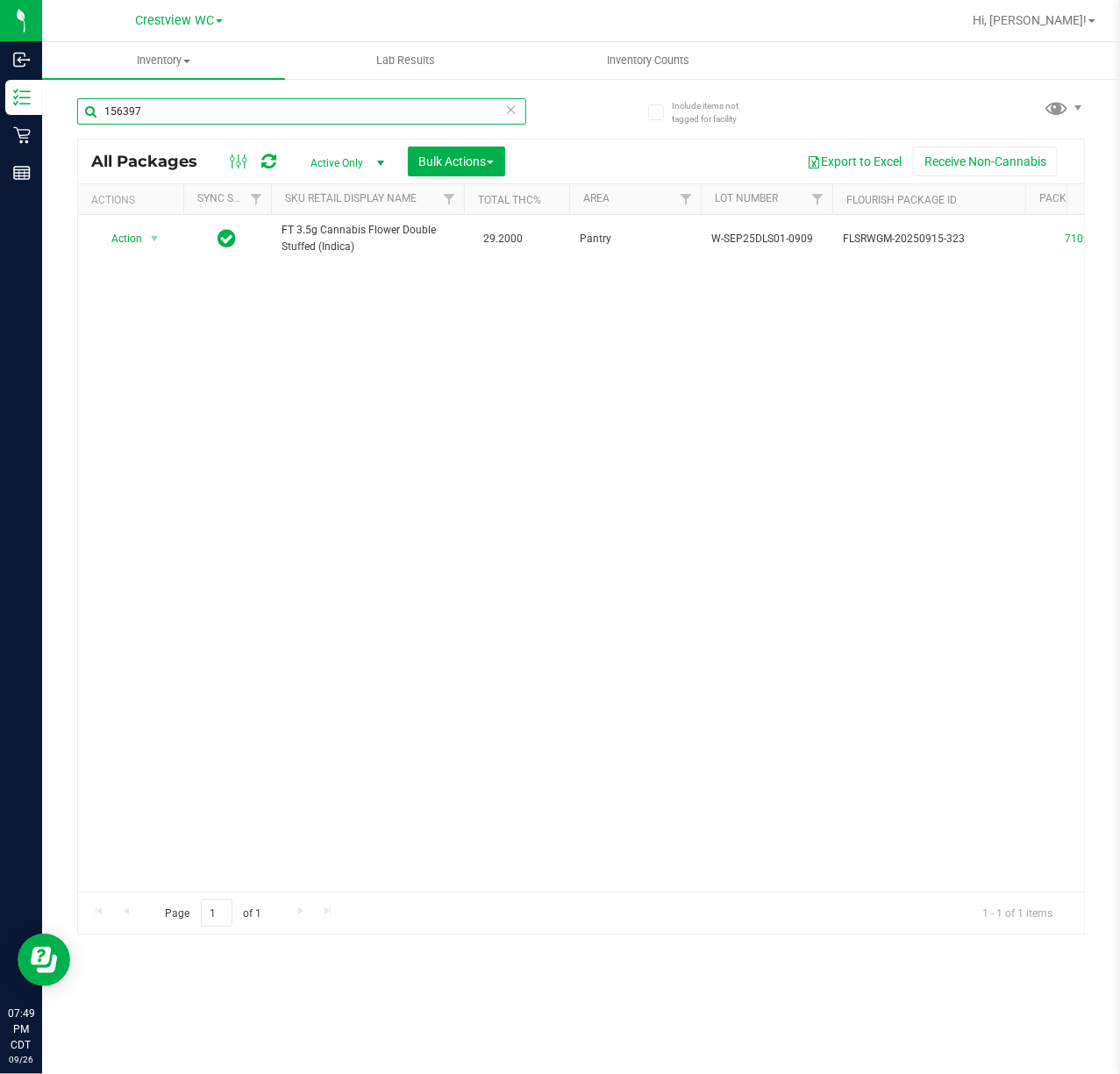
scroll to position [0, 500]
drag, startPoint x: 53, startPoint y: 112, endPoint x: -2, endPoint y: 112, distance: 55.0
click at [0, 112] on html "Inbound Inventory Retail Reports 07:49 PM CDT 09/26/2025 09/26 Crestview WC Hi,…" at bounding box center [560, 537] width 1120 height 1074
type input "992180"
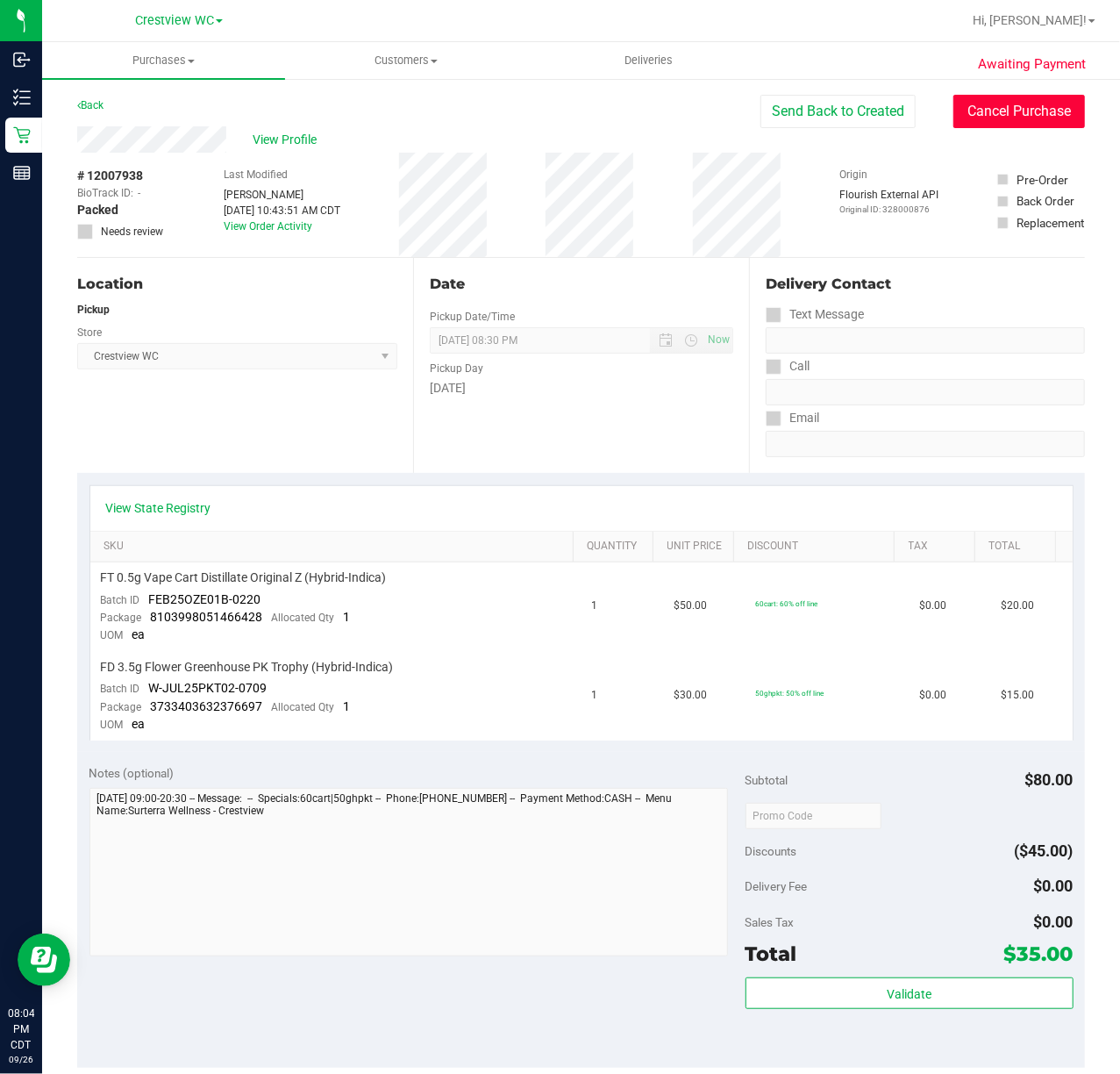
click at [1032, 110] on button "Cancel Purchase" at bounding box center [1019, 112] width 132 height 33
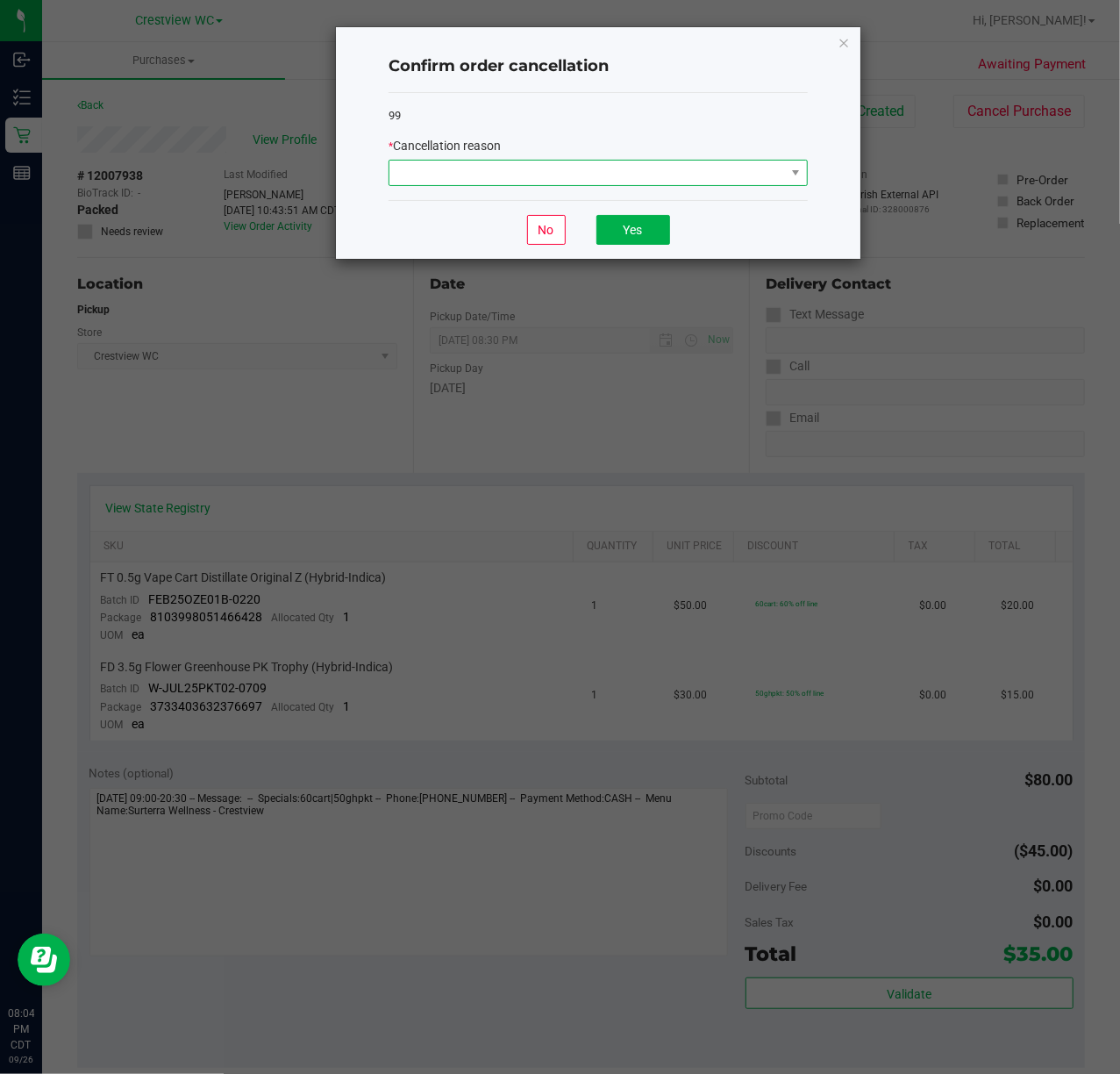
click at [765, 174] on span at bounding box center [587, 173] width 396 height 25
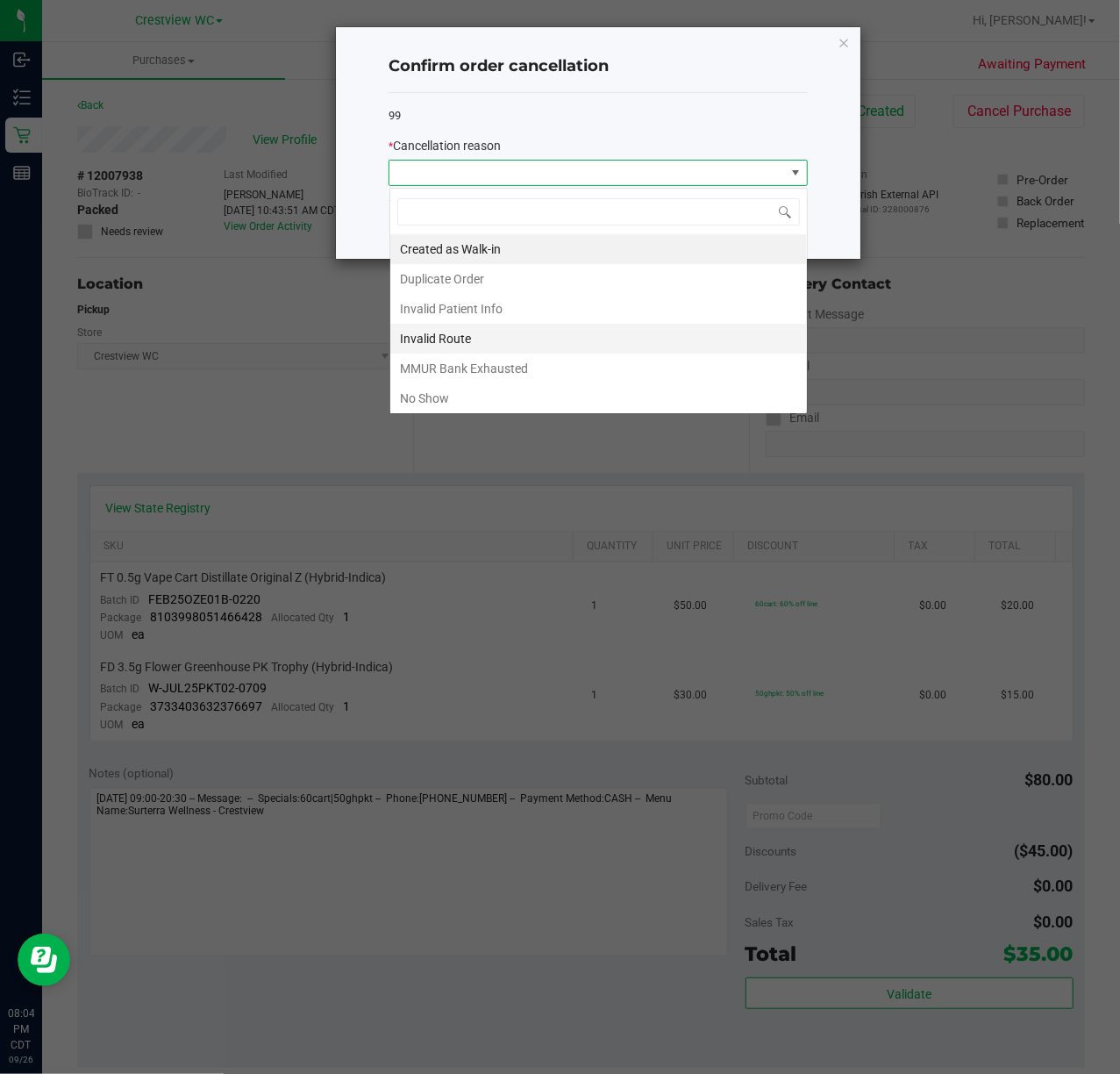
scroll to position [27, 418]
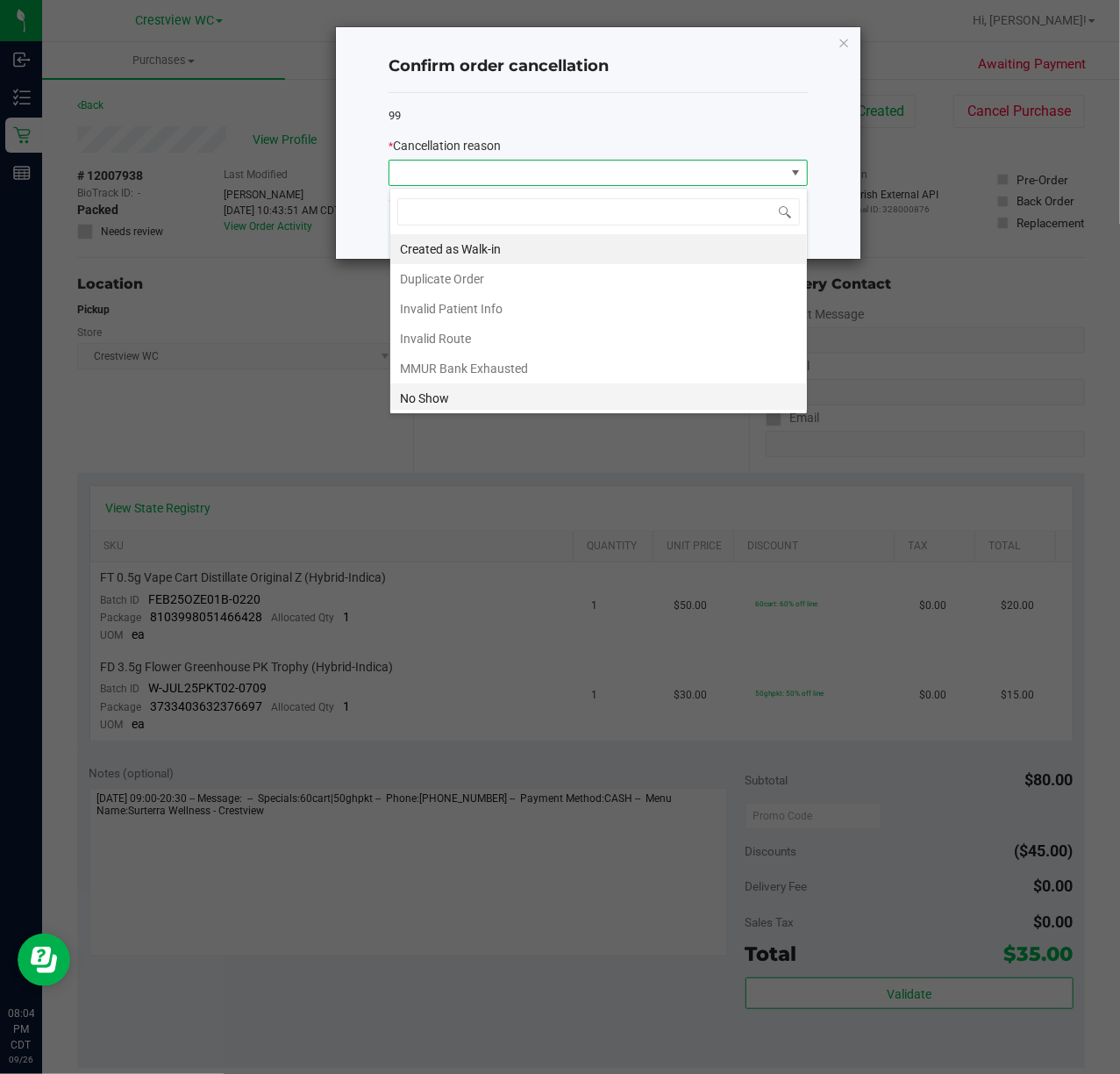
click at [475, 408] on li "No Show" at bounding box center [599, 399] width 417 height 29
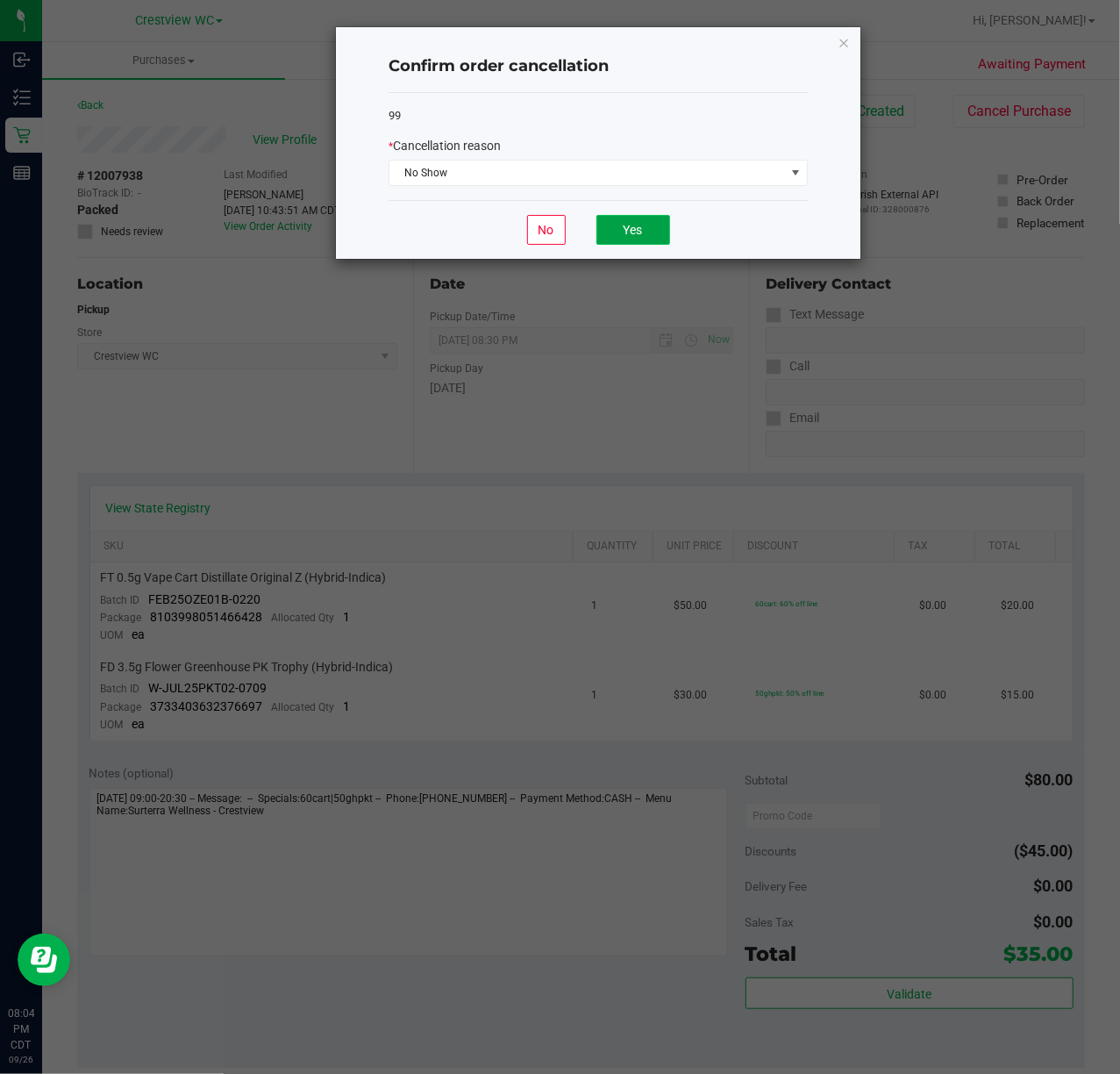
click at [640, 233] on button "Yes" at bounding box center [633, 230] width 74 height 29
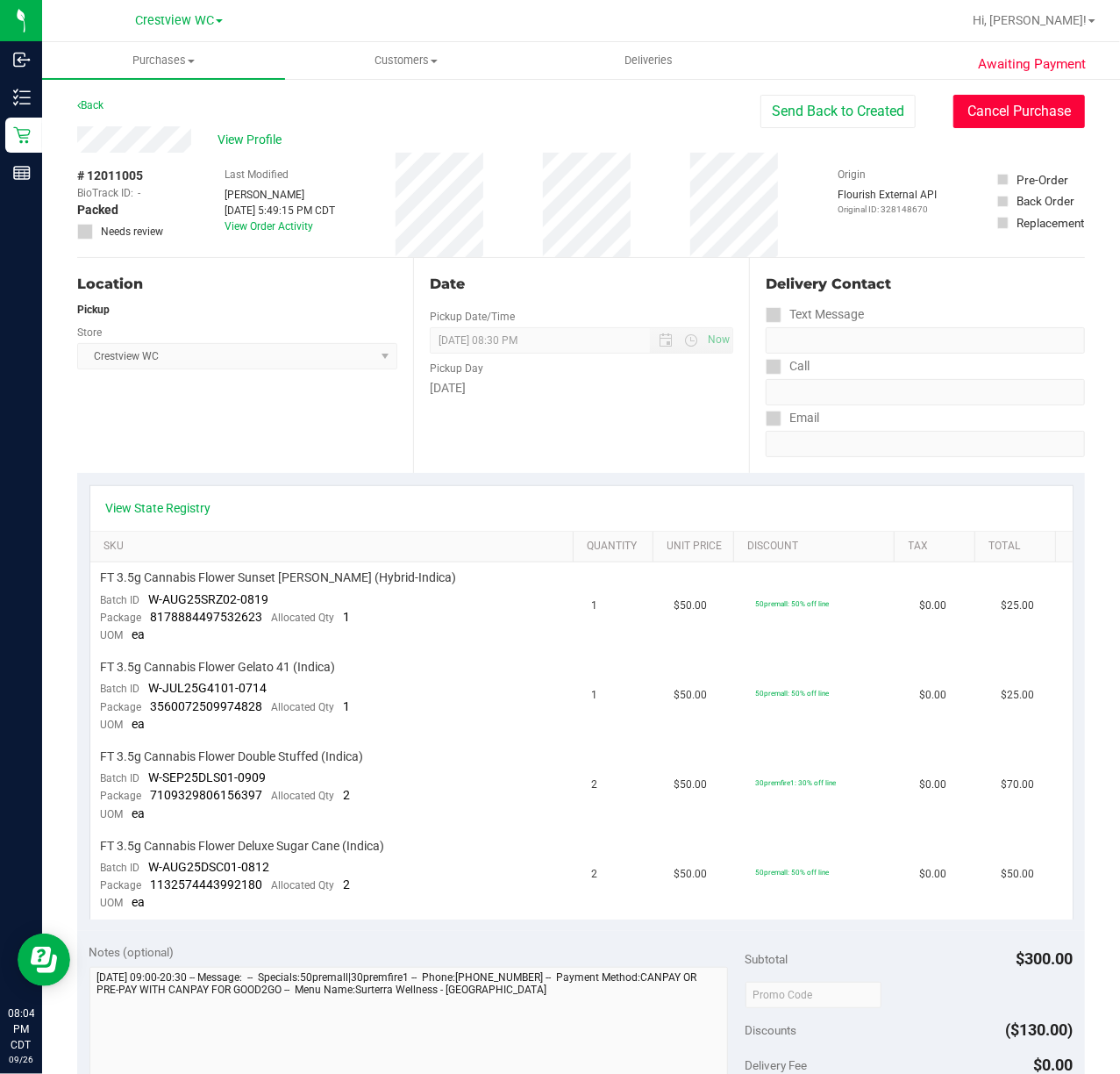
click at [1026, 103] on button "Cancel Purchase" at bounding box center [1019, 112] width 132 height 33
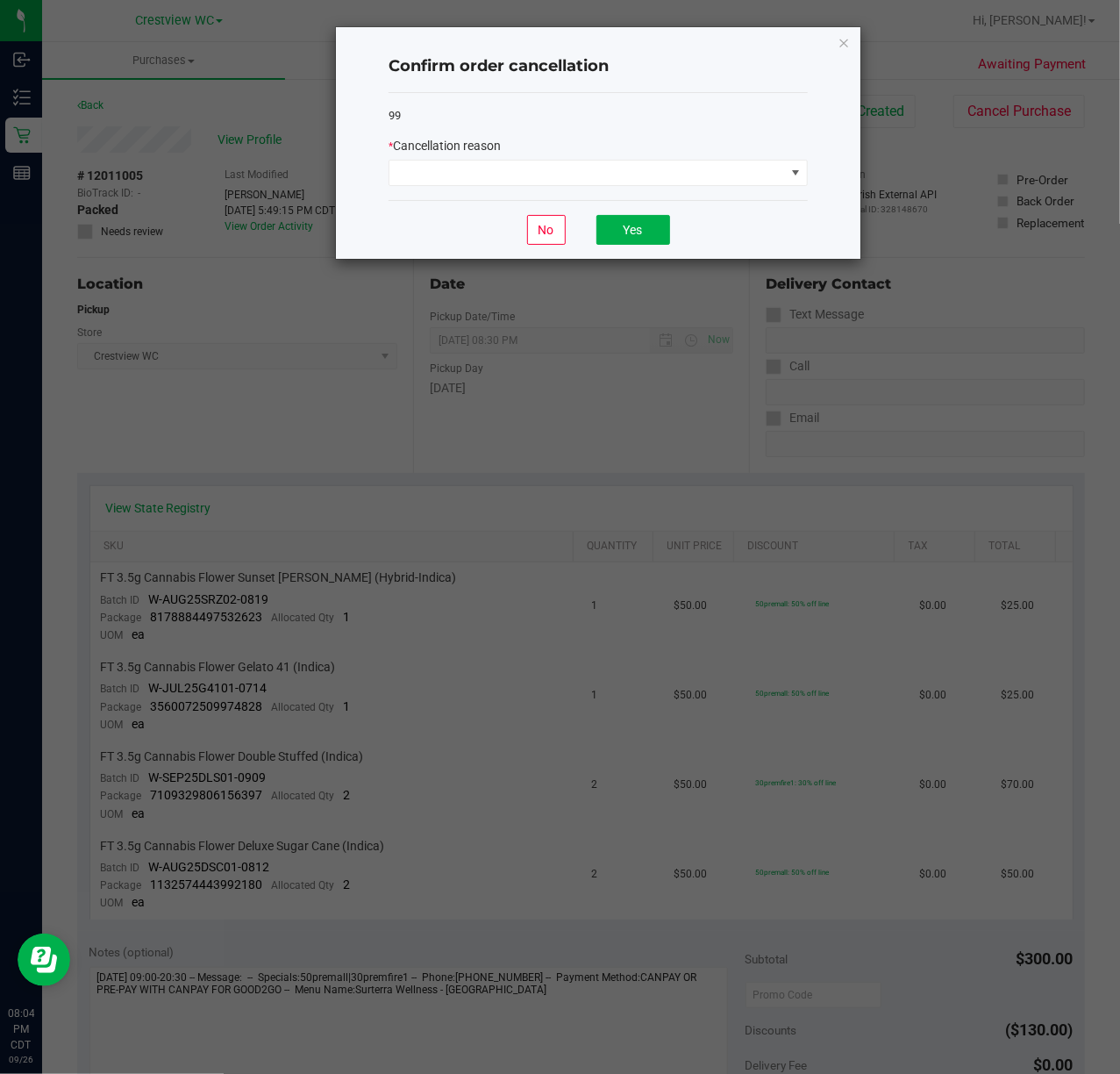
click at [651, 190] on div "99 * Cancellation reason" at bounding box center [598, 147] width 419 height 108
click at [650, 183] on span at bounding box center [587, 173] width 396 height 25
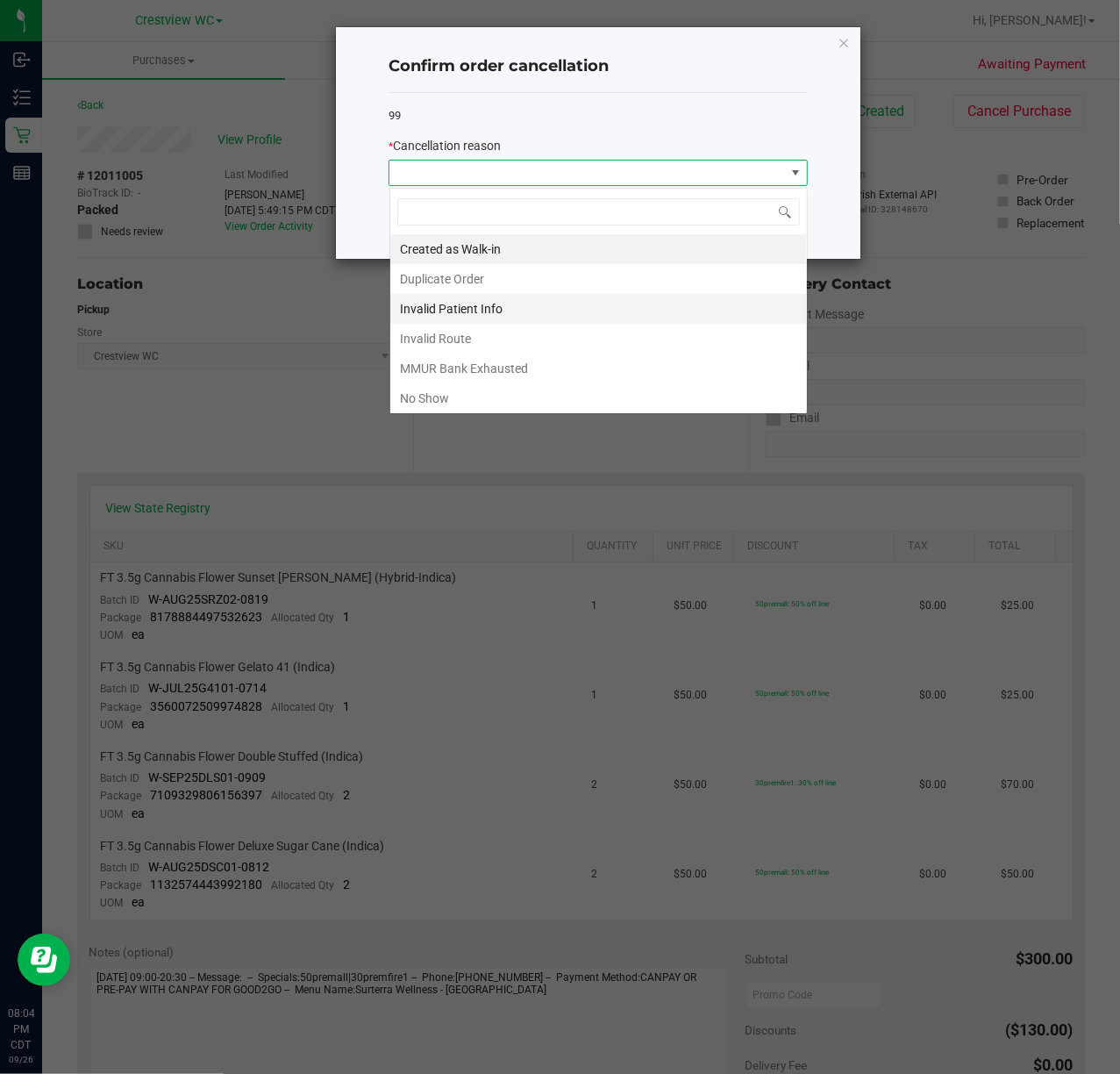
scroll to position [27, 418]
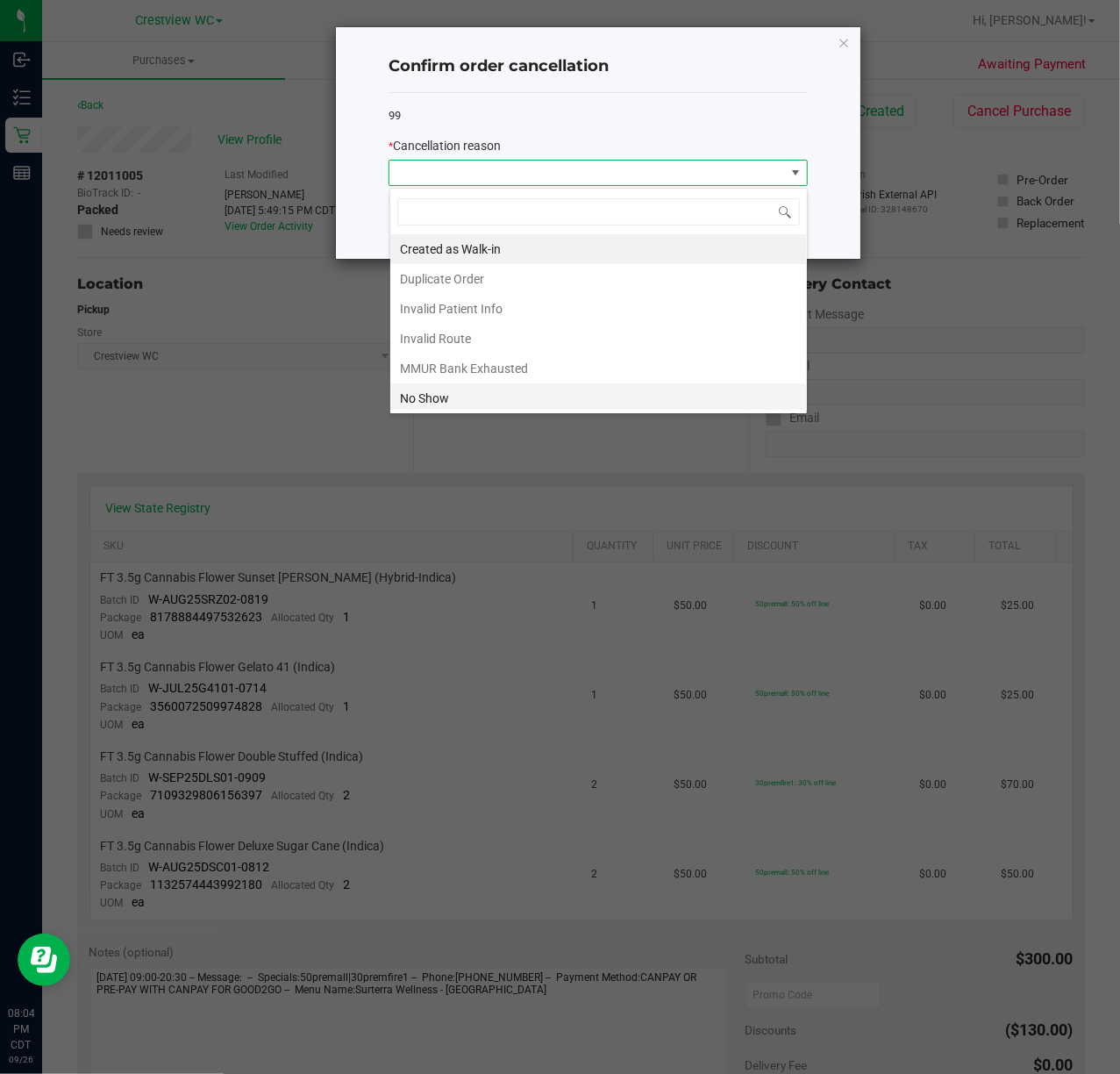
click at [443, 392] on li "No Show" at bounding box center [599, 399] width 417 height 29
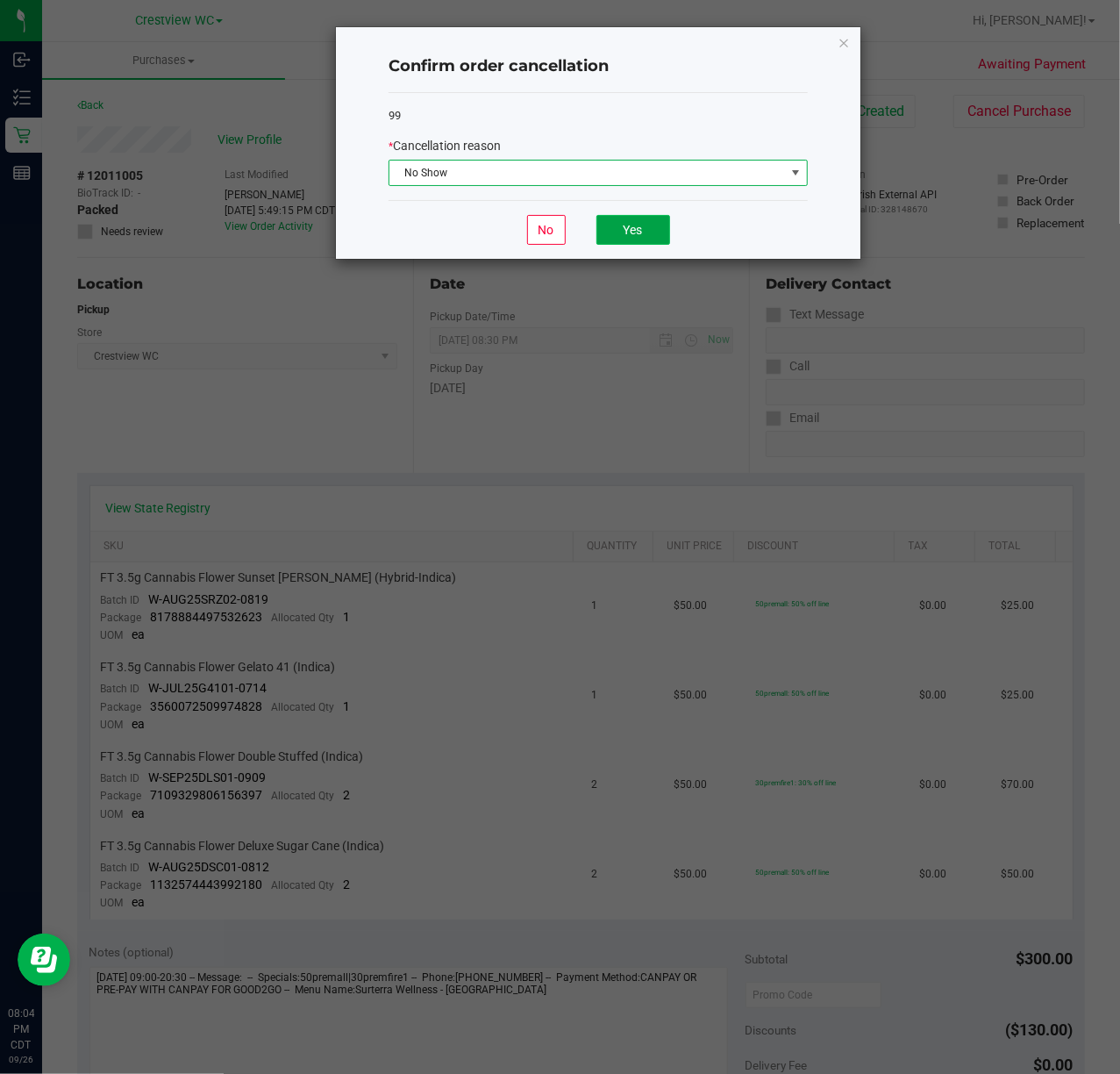
click at [642, 225] on button "Yes" at bounding box center [633, 230] width 74 height 29
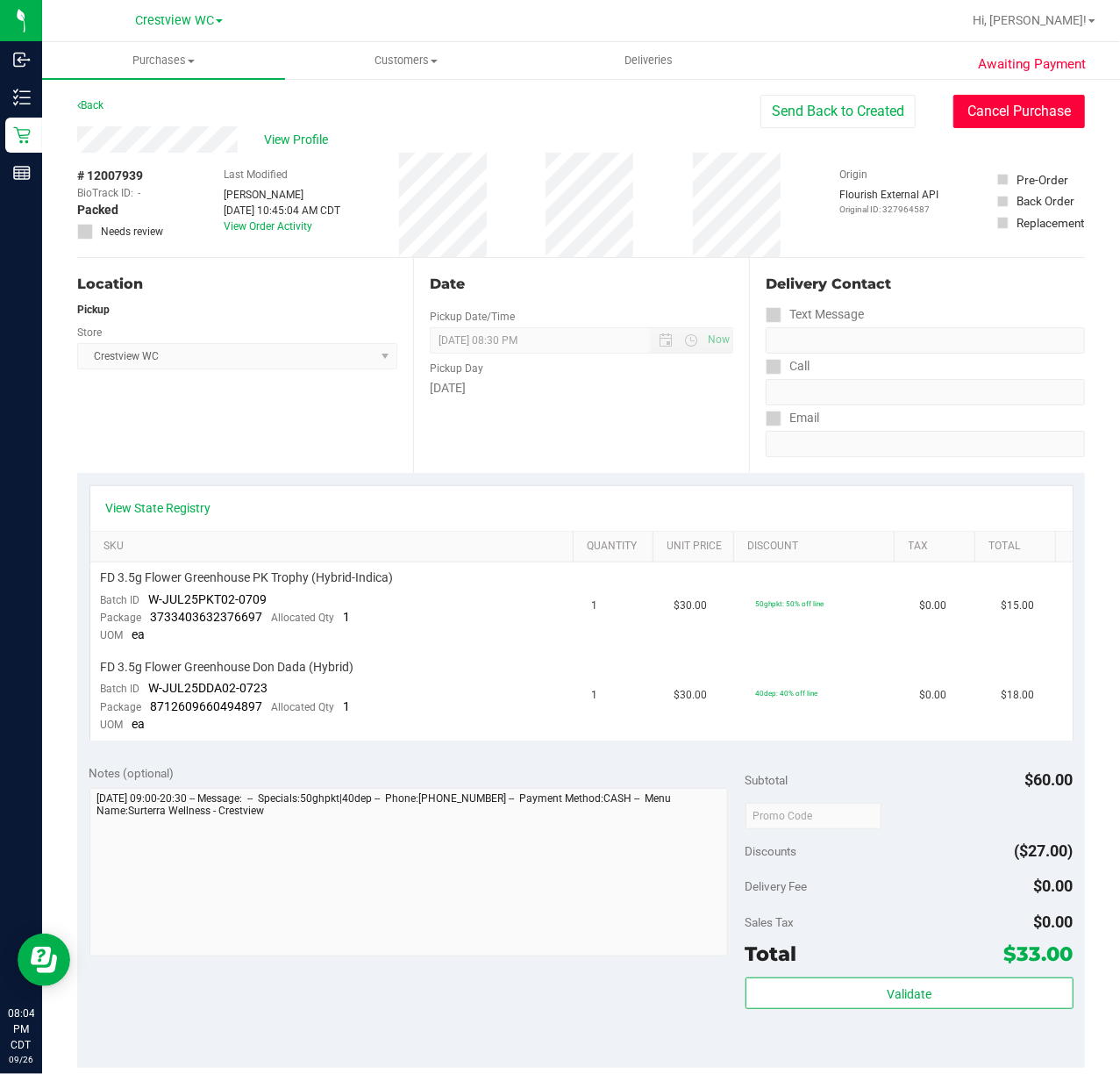
click at [1042, 107] on button "Cancel Purchase" at bounding box center [1019, 112] width 132 height 33
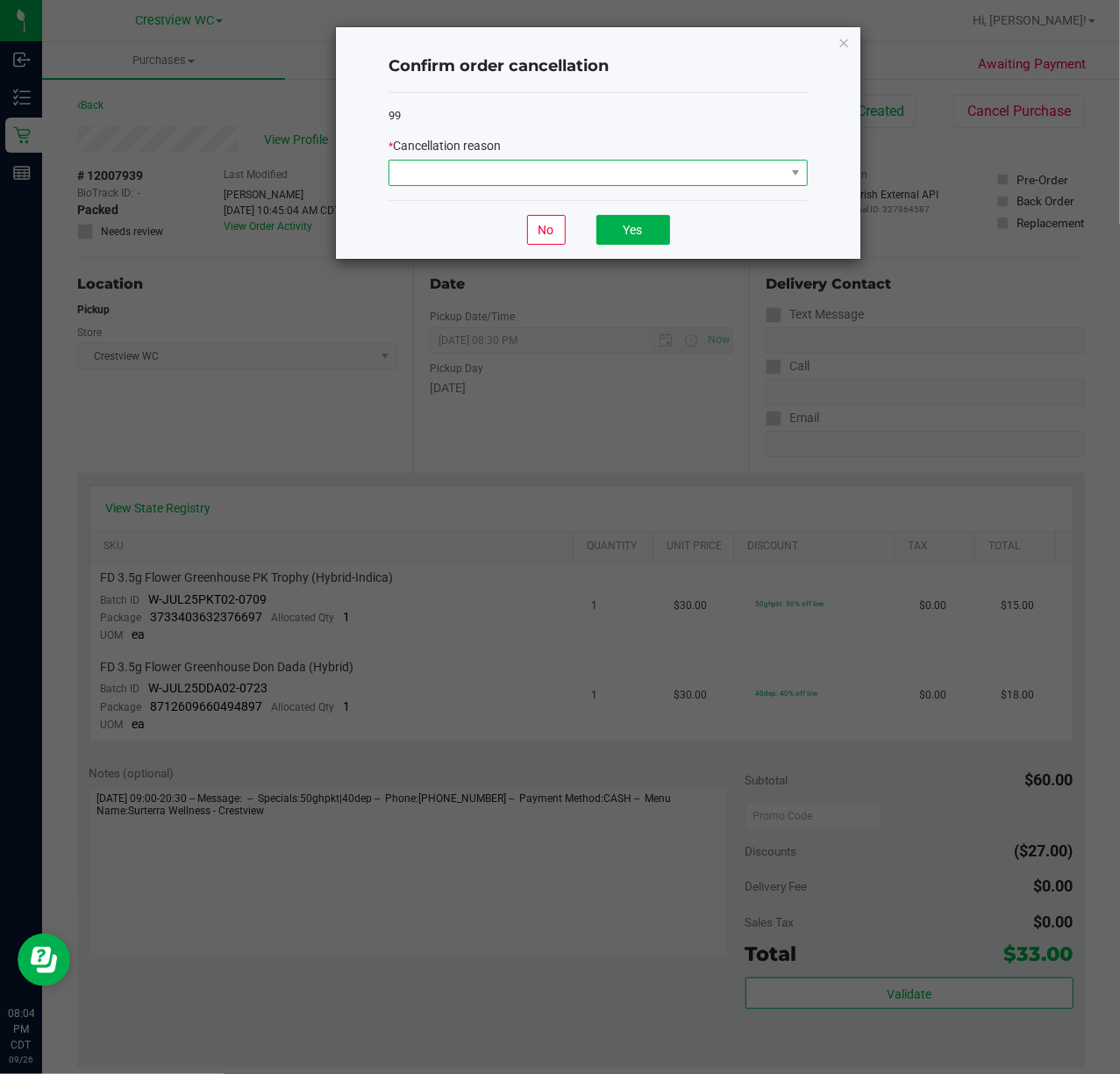
click at [684, 170] on span at bounding box center [587, 173] width 396 height 25
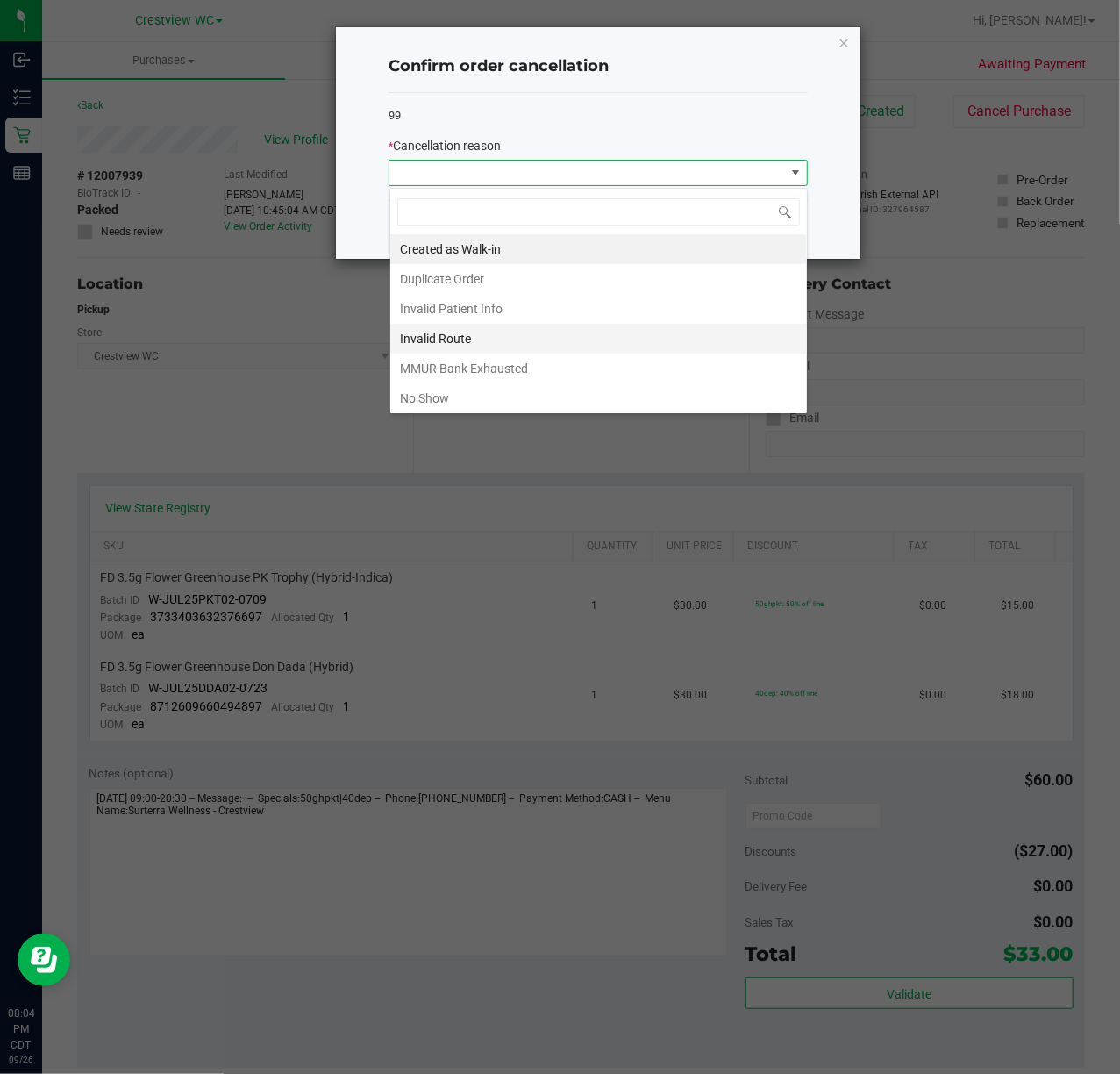
scroll to position [27, 418]
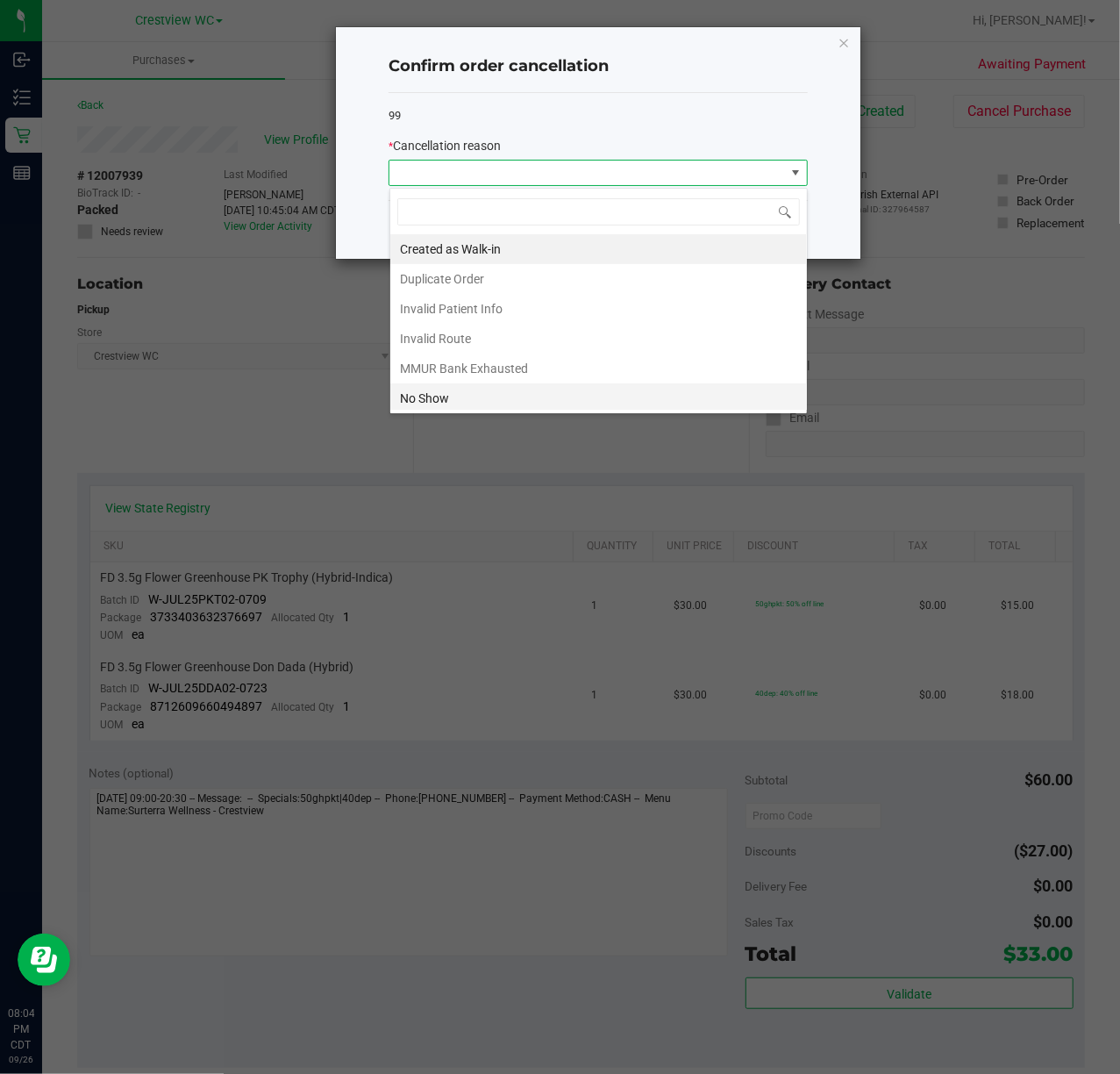
click at [428, 408] on li "No Show" at bounding box center [599, 399] width 417 height 29
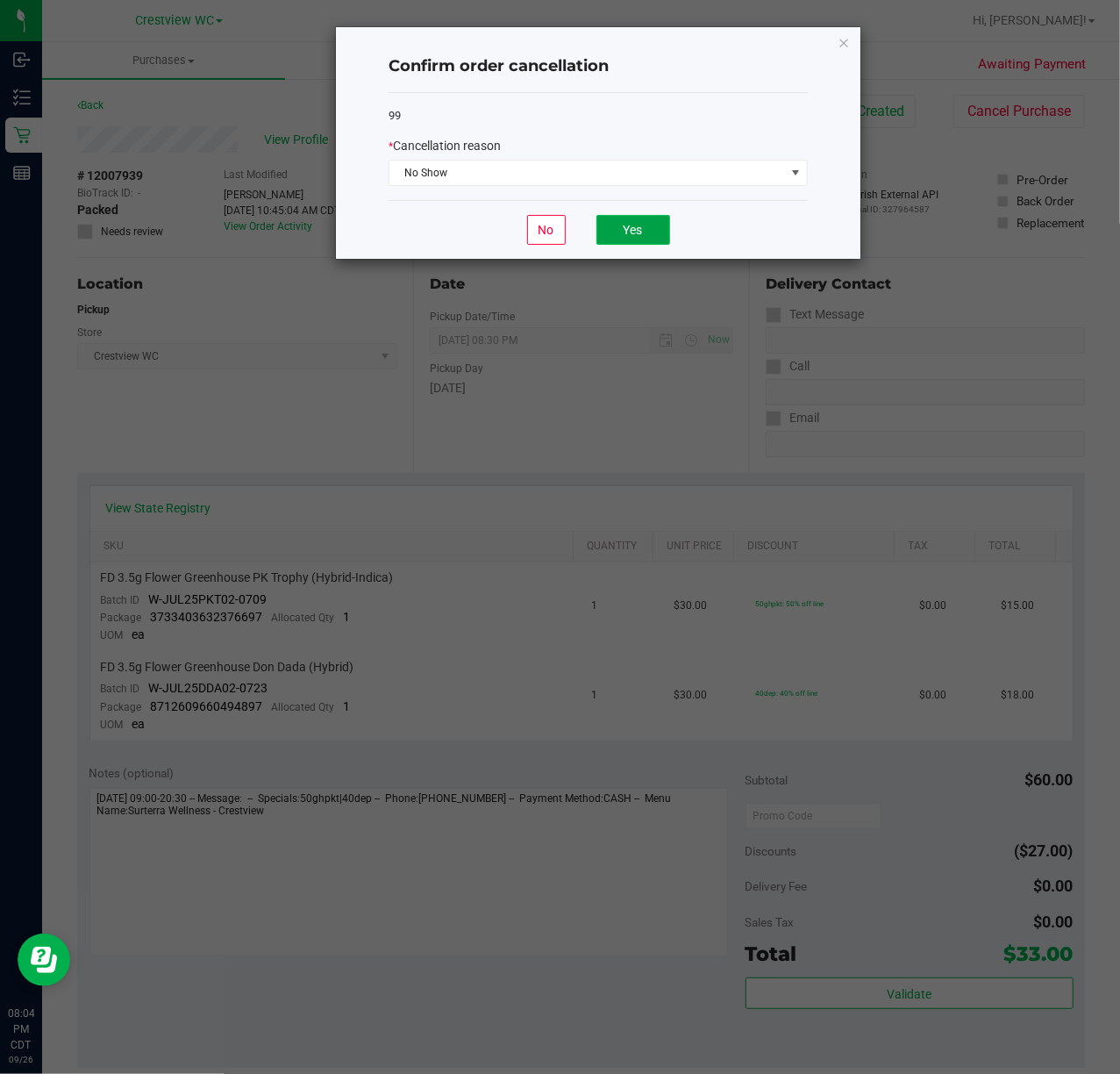
click at [654, 228] on button "Yes" at bounding box center [633, 230] width 74 height 29
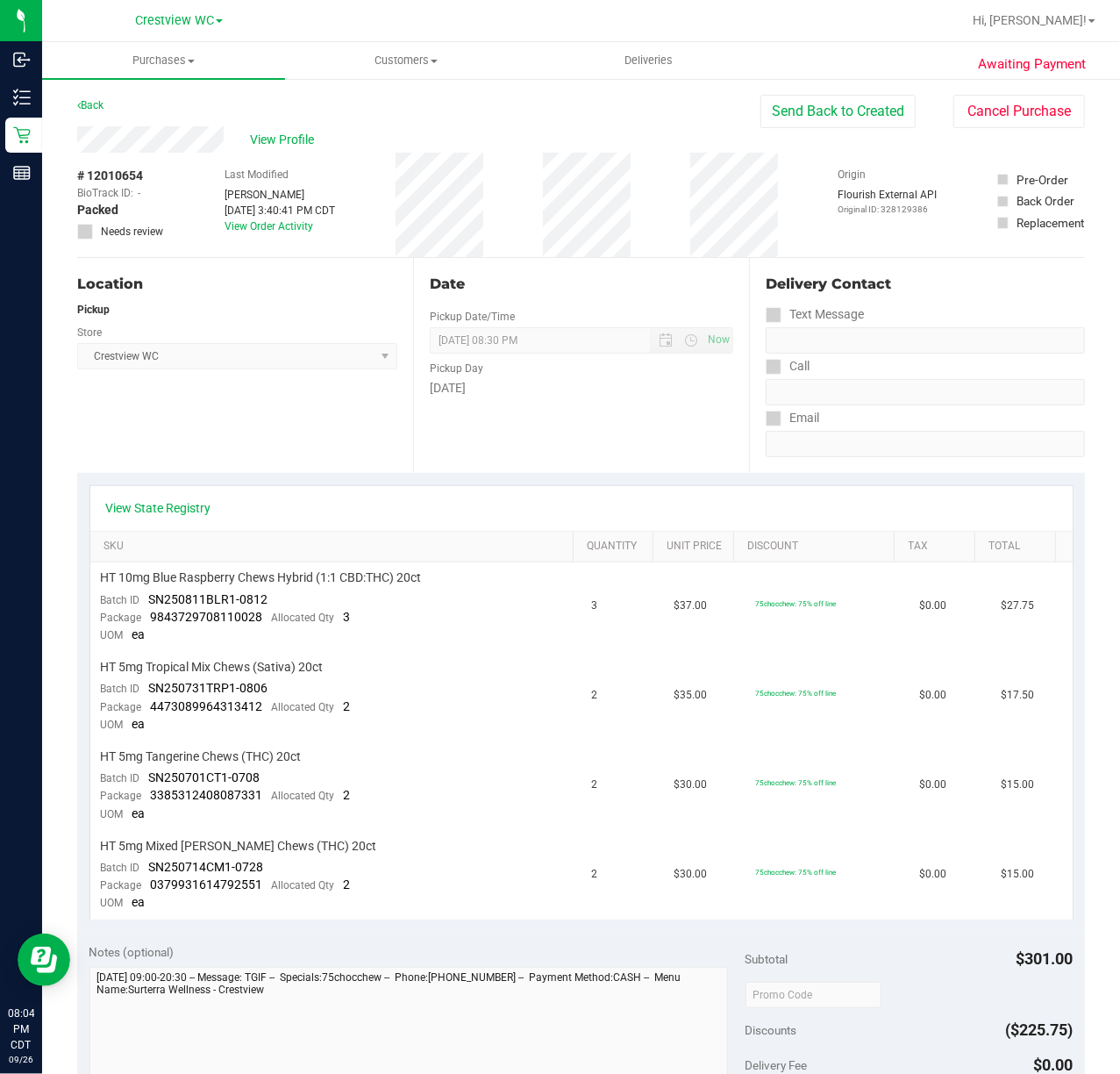
click at [972, 128] on div "View Profile # 12010654 BioTrack ID: - Packed Needs review Last Modified [PERSO…" at bounding box center [581, 192] width 1008 height 132
click at [985, 120] on button "Cancel Purchase" at bounding box center [1019, 112] width 132 height 33
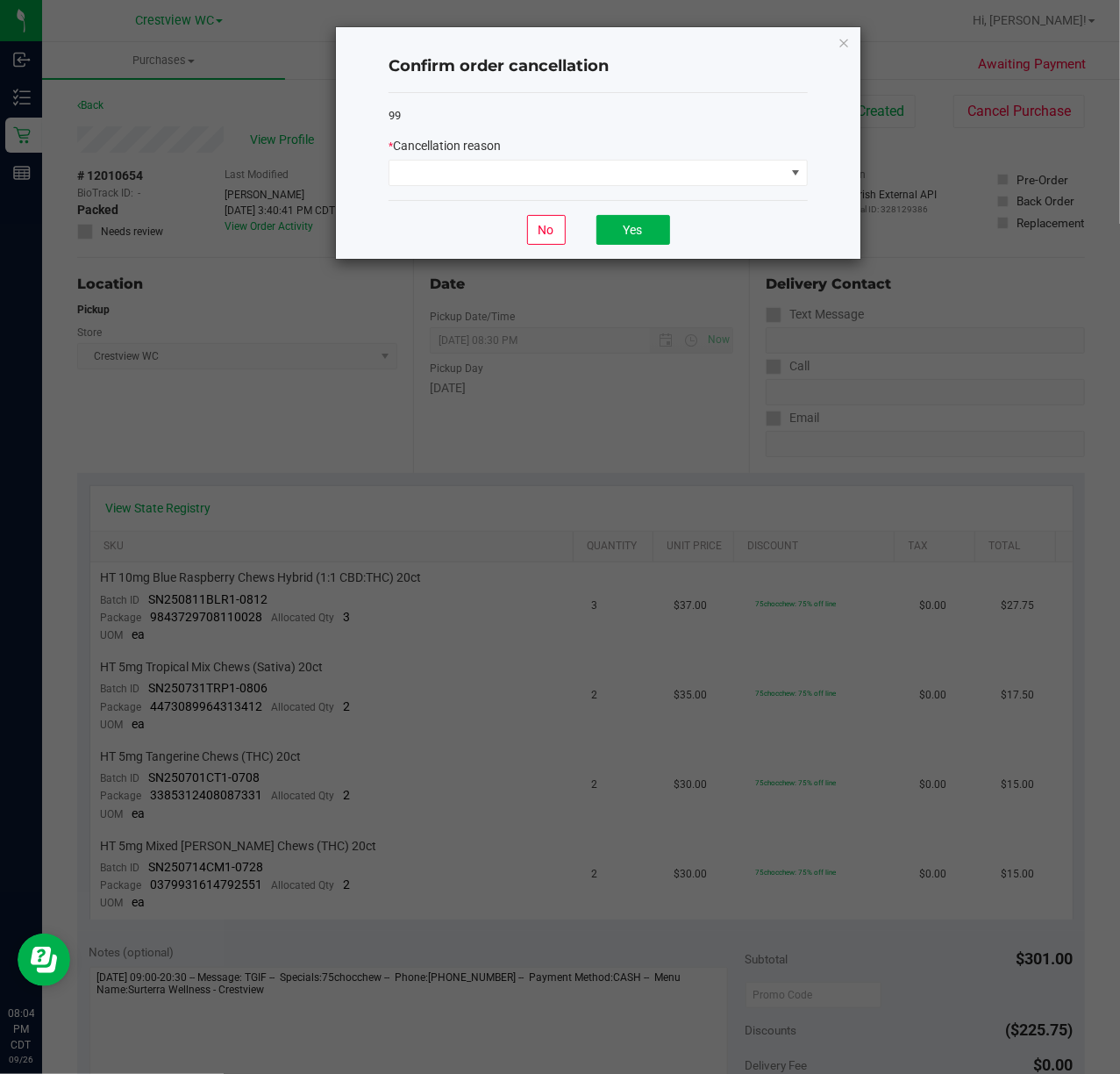
click at [686, 188] on div "99 * Cancellation reason" at bounding box center [598, 147] width 419 height 108
click at [670, 181] on span at bounding box center [587, 173] width 396 height 25
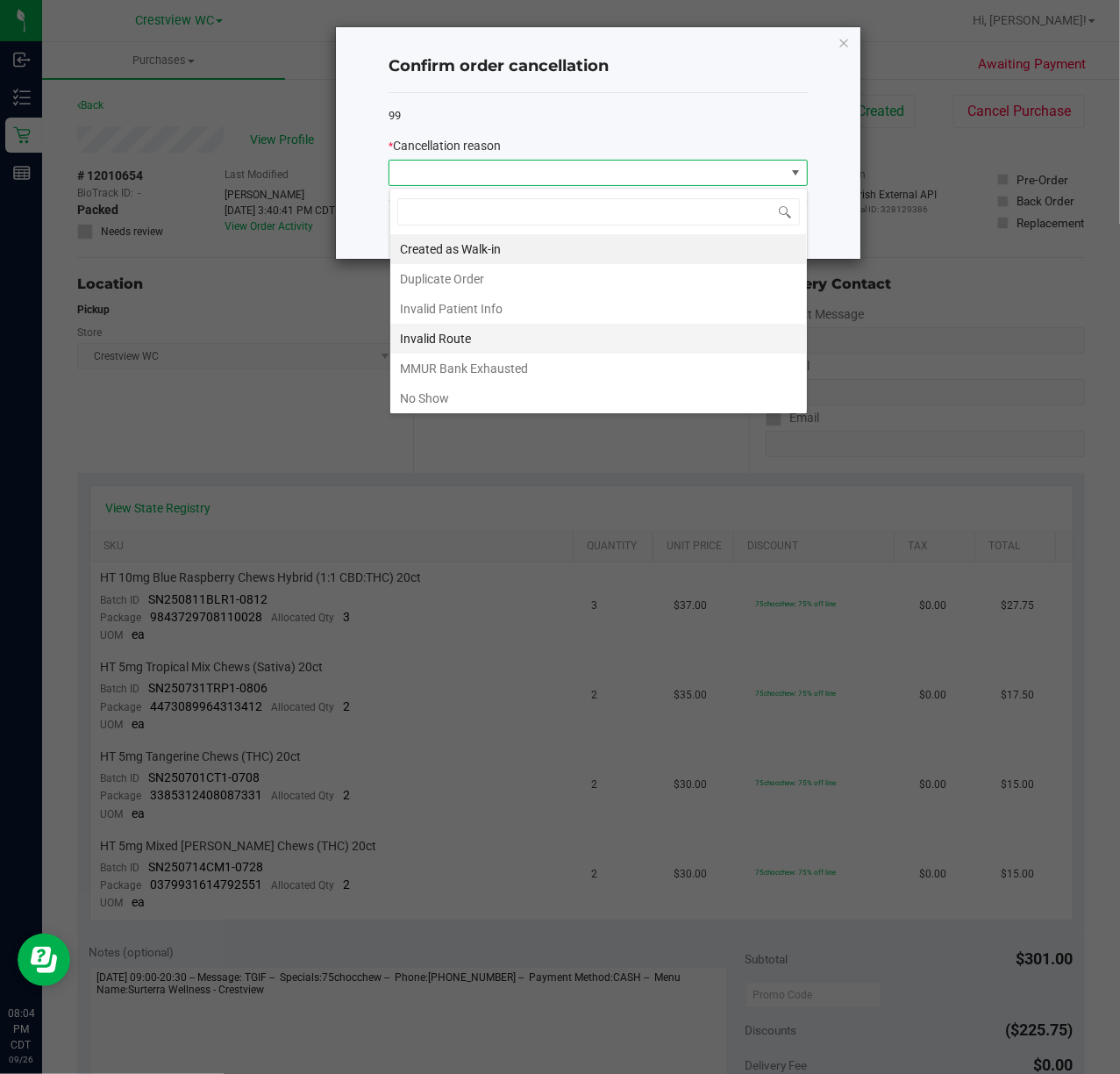
scroll to position [27, 418]
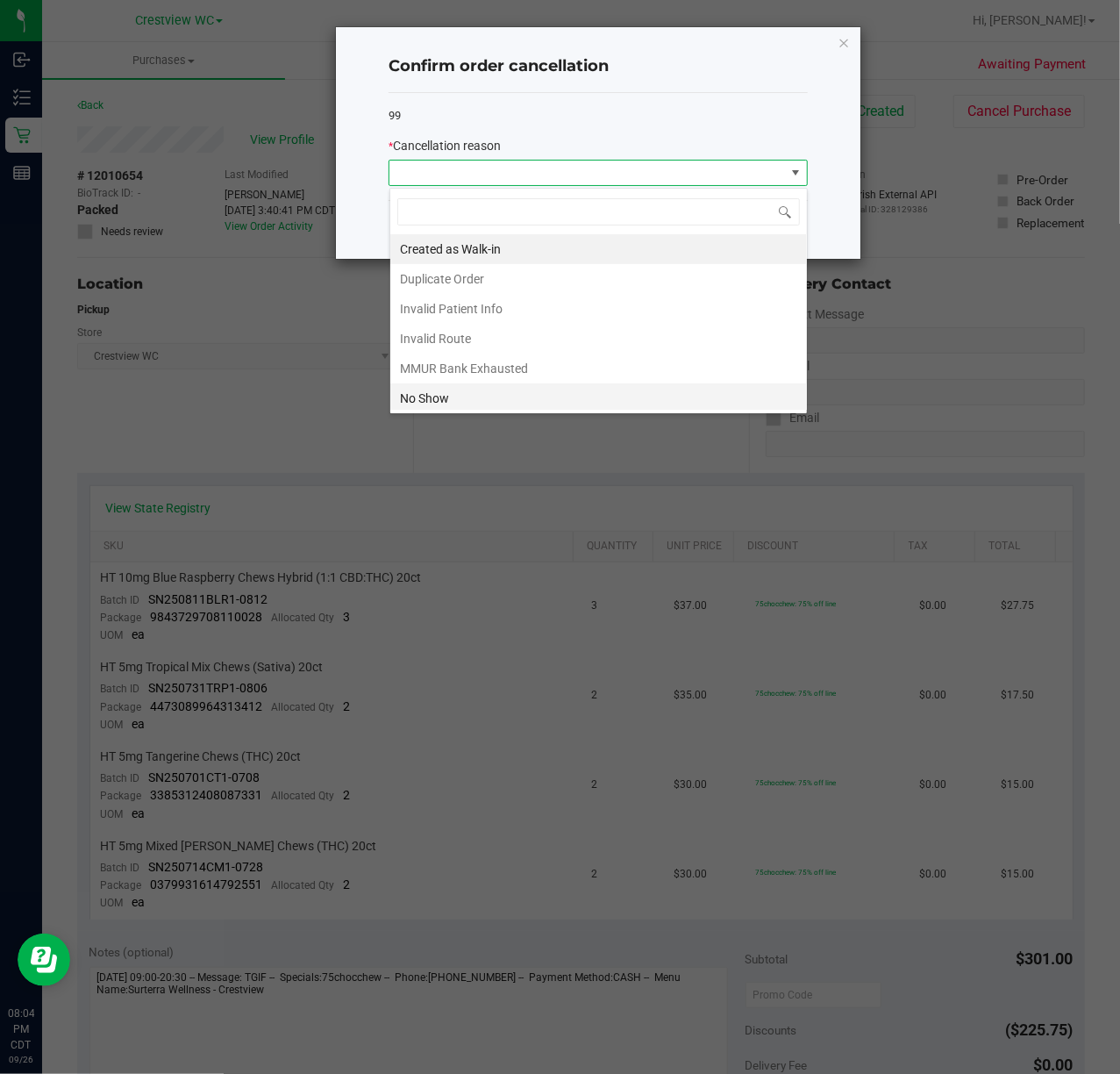
click at [435, 405] on li "No Show" at bounding box center [599, 399] width 417 height 29
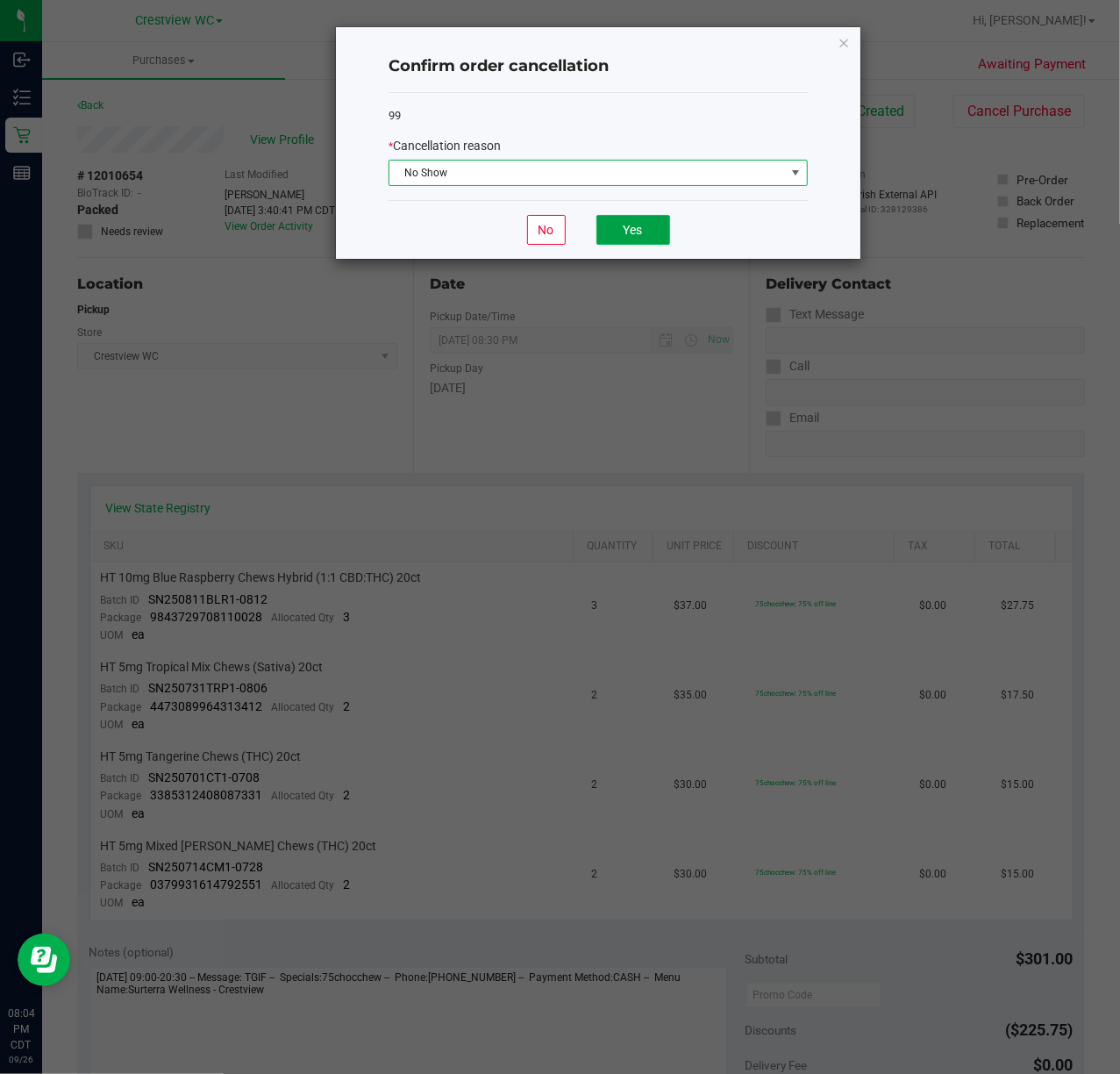
click at [647, 234] on button "Yes" at bounding box center [633, 230] width 74 height 29
